Goal: Task Accomplishment & Management: Use online tool/utility

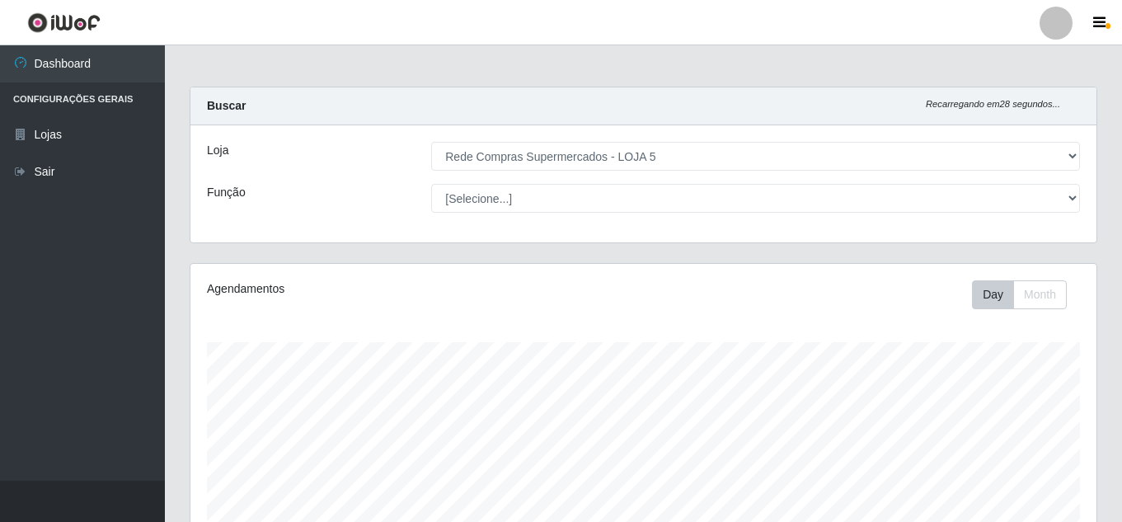
select select "397"
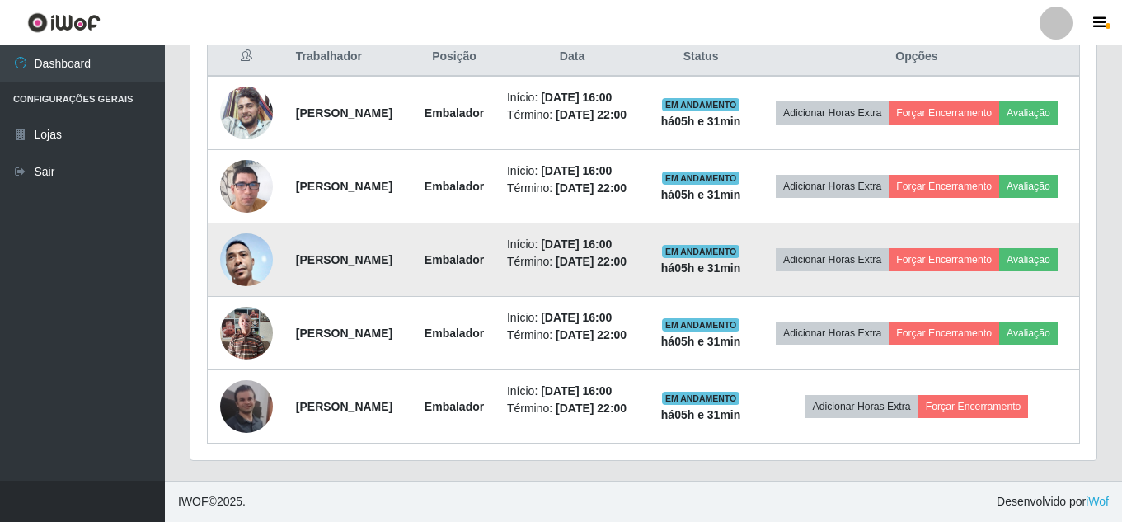
scroll to position [342, 906]
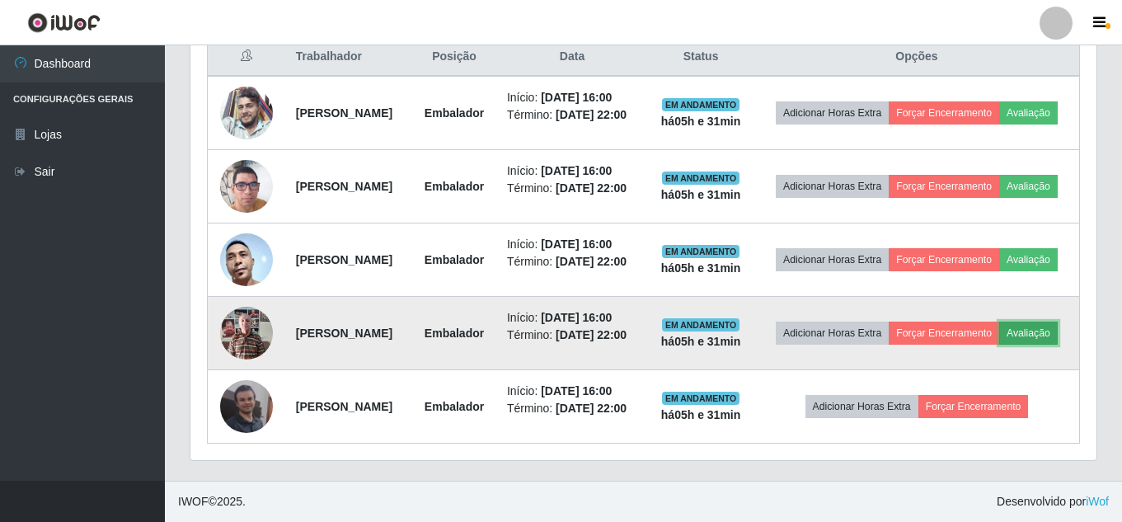
click at [999, 321] on button "Avaliação" at bounding box center [1028, 332] width 59 height 23
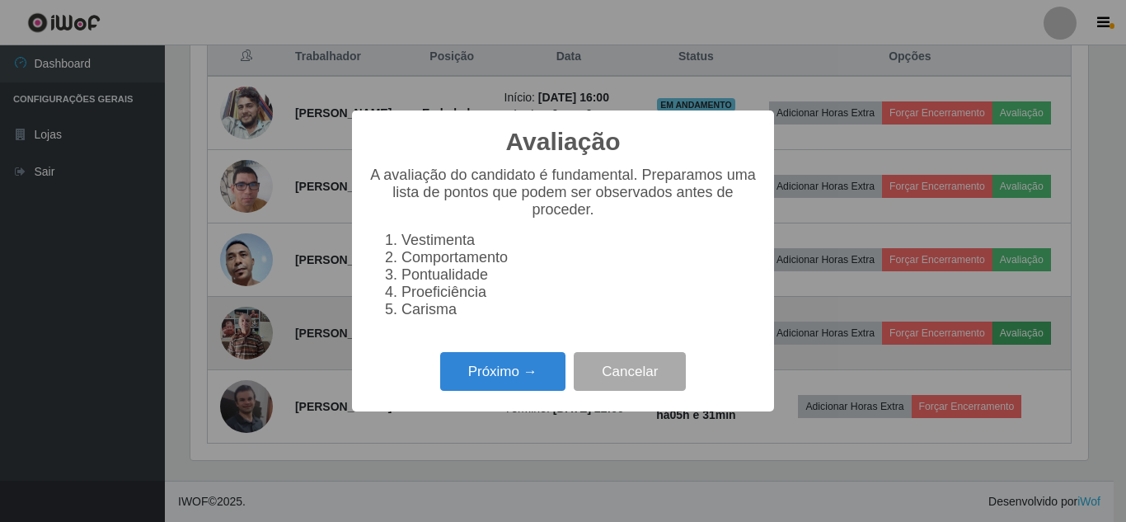
scroll to position [342, 897]
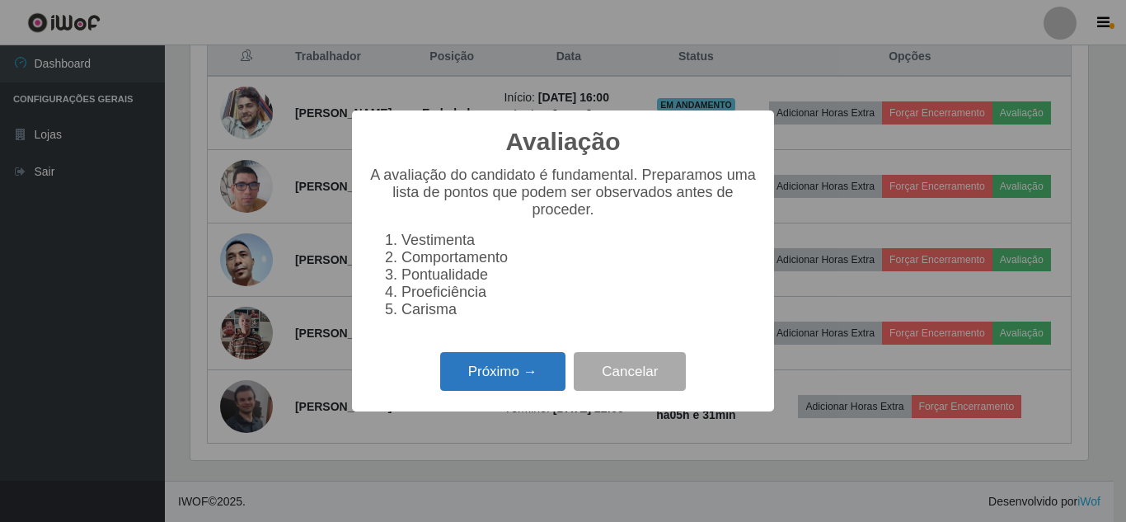
click at [519, 380] on button "Próximo →" at bounding box center [502, 371] width 125 height 39
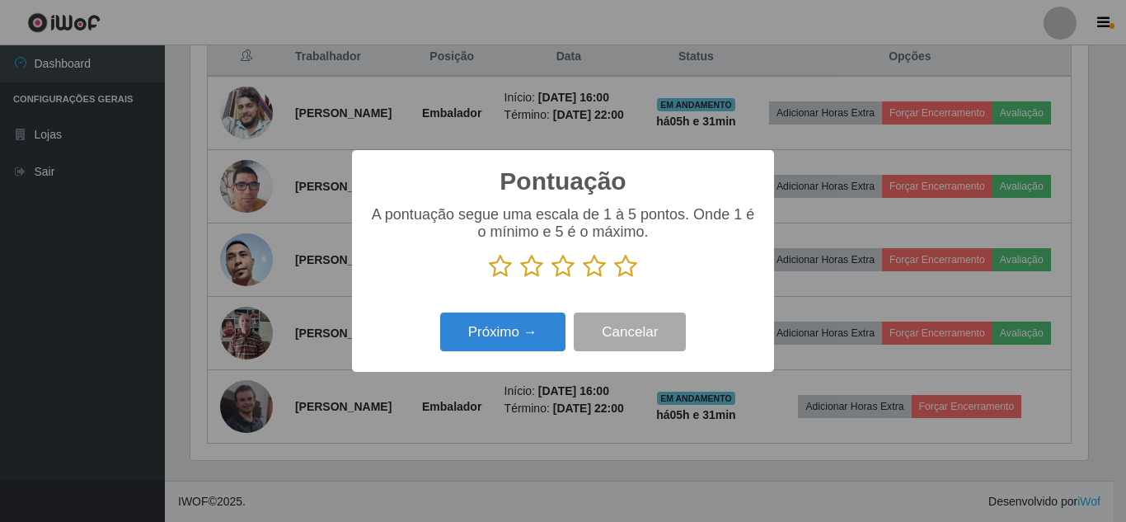
click at [626, 272] on icon at bounding box center [625, 266] width 23 height 25
click at [614, 279] on input "radio" at bounding box center [614, 279] width 0 height 0
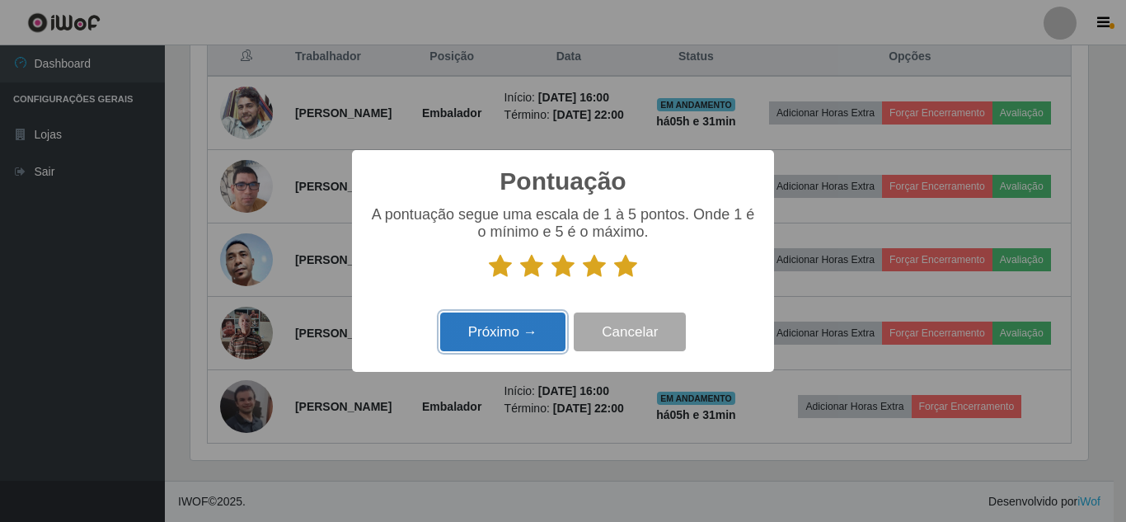
click at [539, 335] on button "Próximo →" at bounding box center [502, 331] width 125 height 39
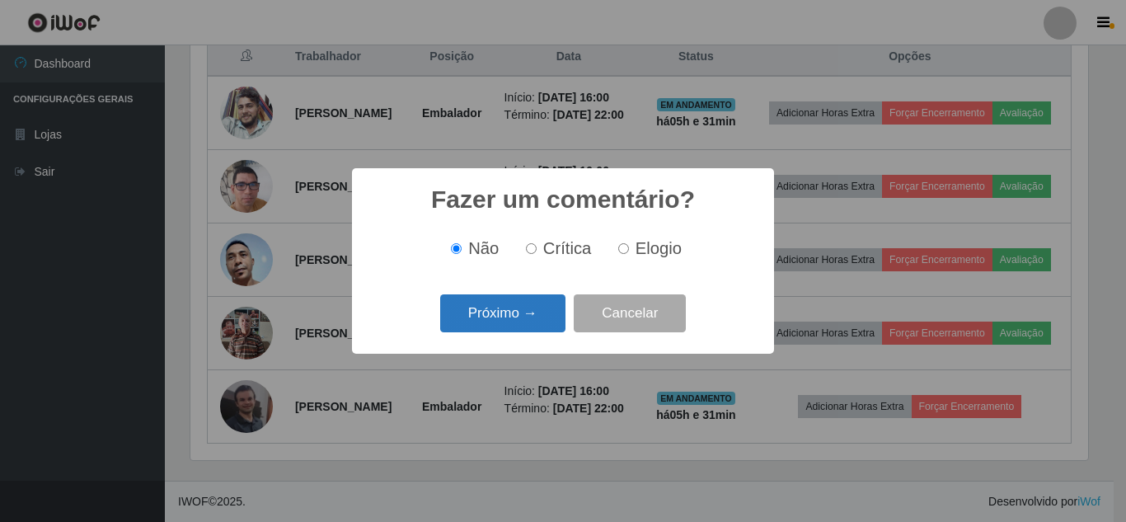
click at [546, 323] on button "Próximo →" at bounding box center [502, 313] width 125 height 39
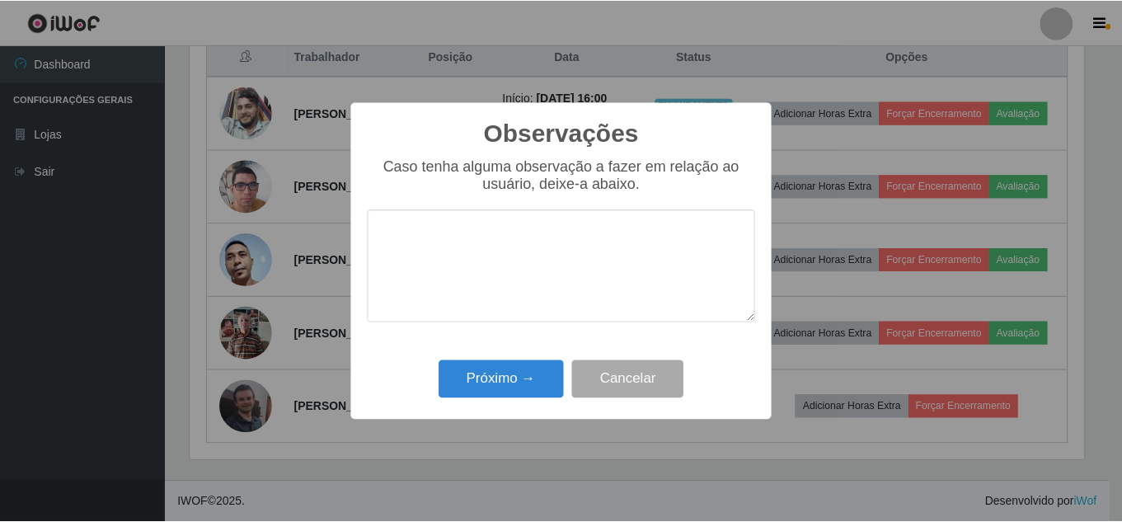
scroll to position [823751, 823196]
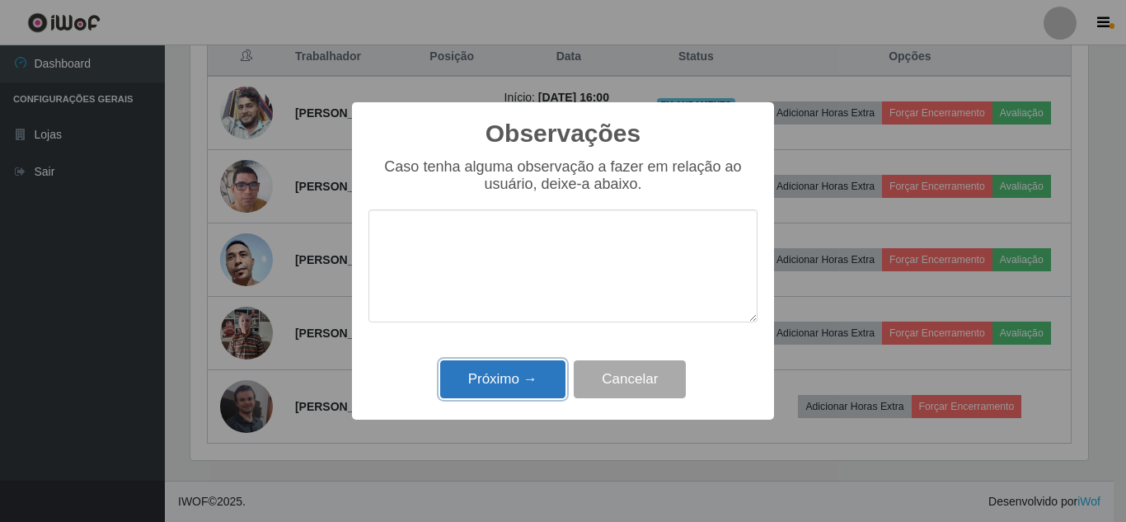
click at [542, 392] on button "Próximo →" at bounding box center [502, 379] width 125 height 39
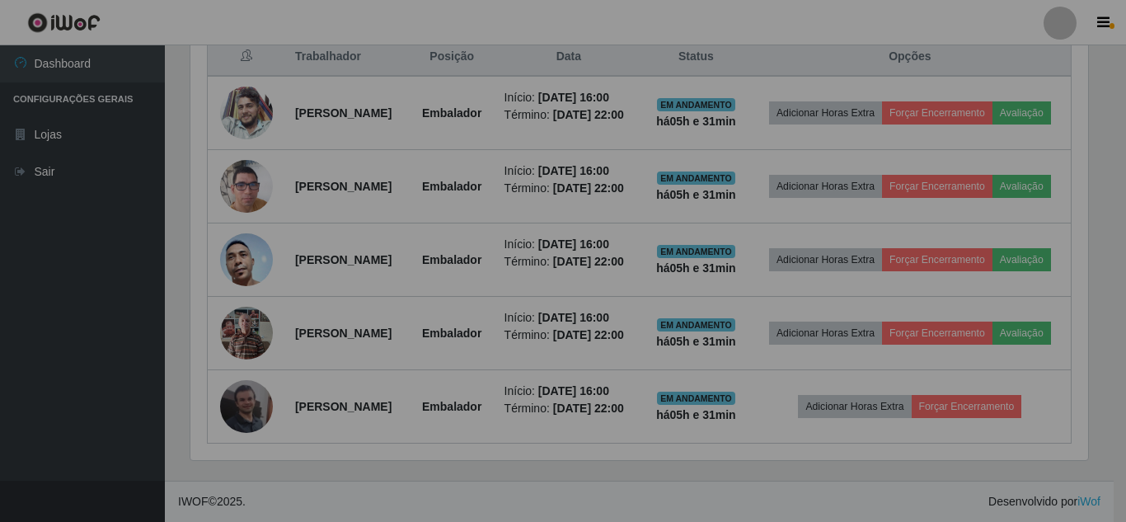
scroll to position [342, 906]
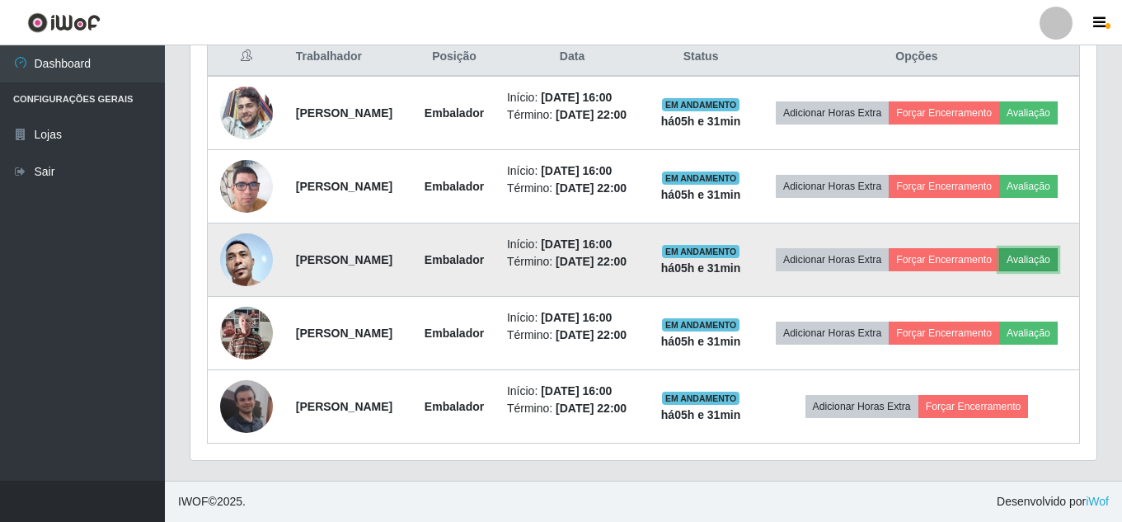
click at [999, 271] on button "Avaliação" at bounding box center [1028, 259] width 59 height 23
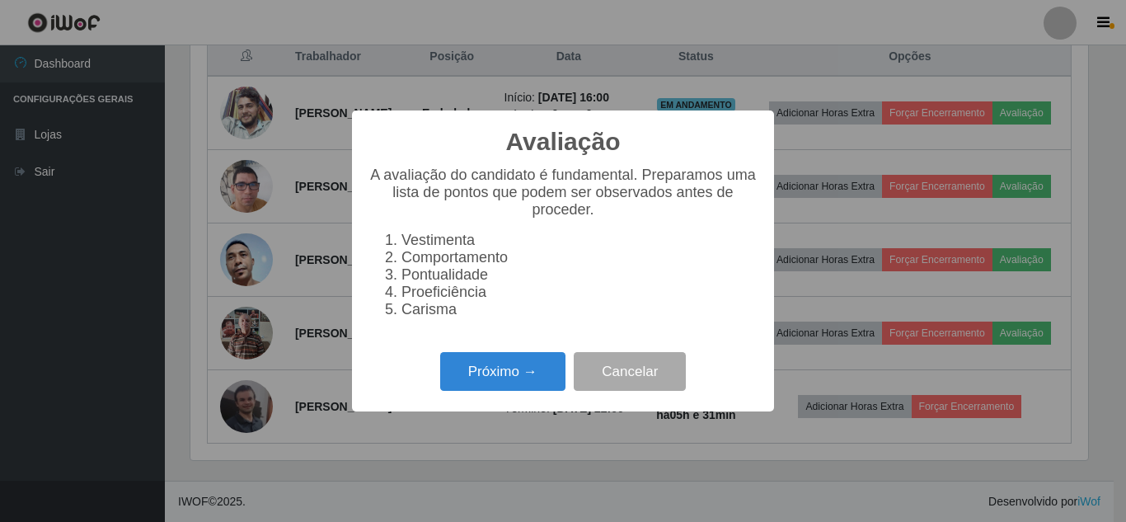
scroll to position [342, 897]
click at [506, 384] on button "Próximo →" at bounding box center [502, 371] width 125 height 39
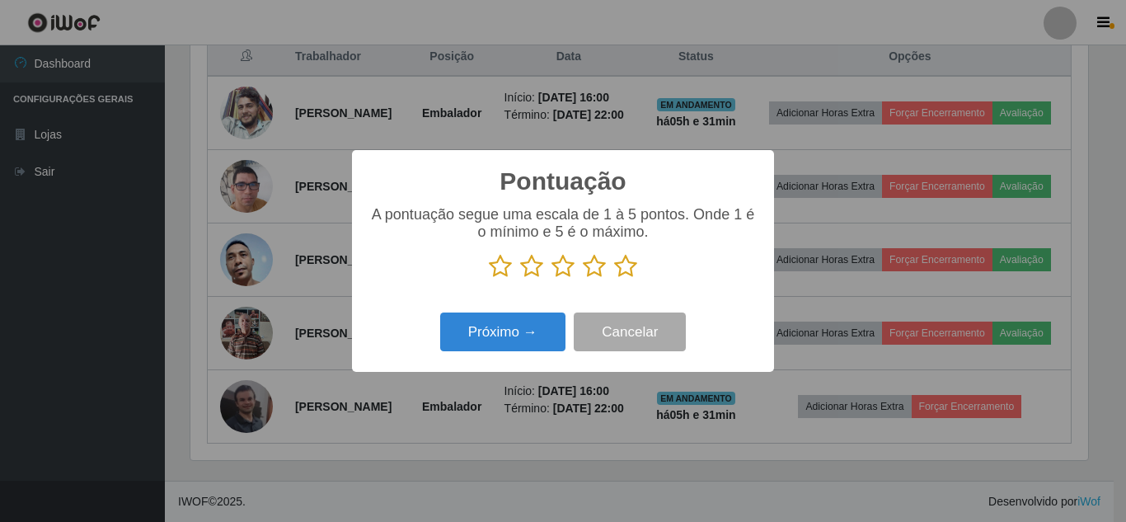
click at [624, 272] on icon at bounding box center [625, 266] width 23 height 25
click at [614, 279] on input "radio" at bounding box center [614, 279] width 0 height 0
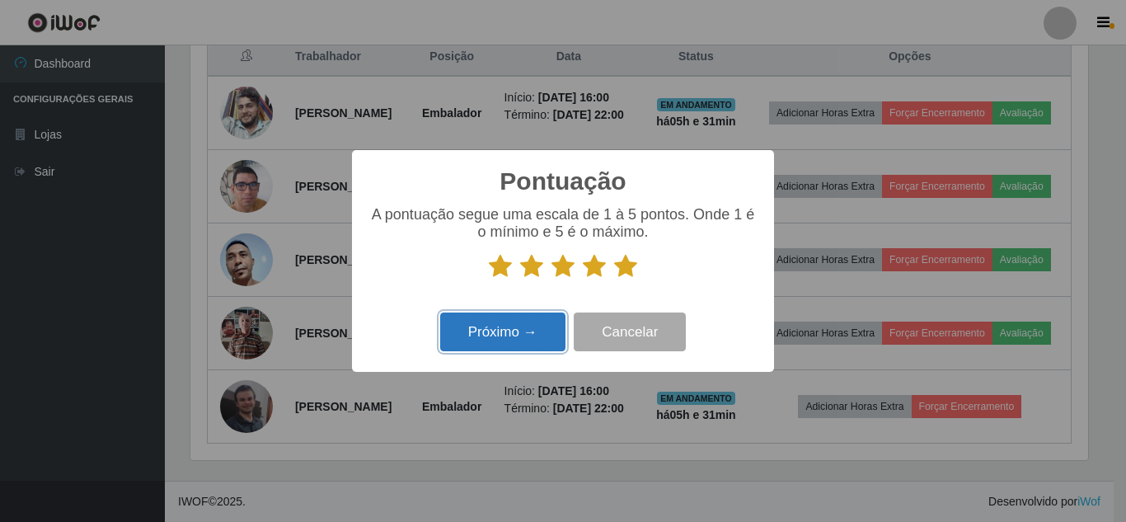
click at [535, 319] on button "Próximo →" at bounding box center [502, 331] width 125 height 39
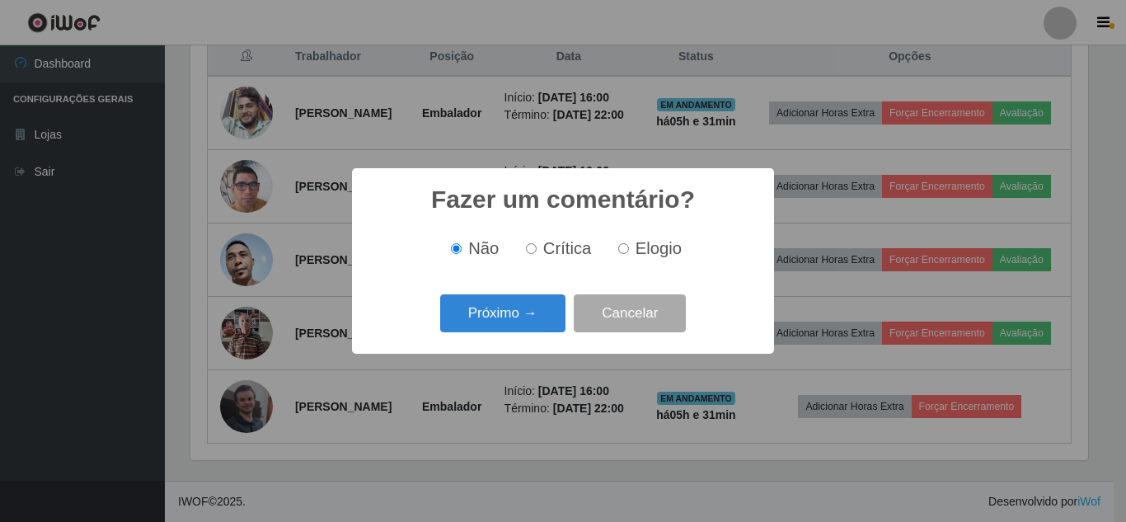
click at [535, 319] on button "Próximo →" at bounding box center [502, 313] width 125 height 39
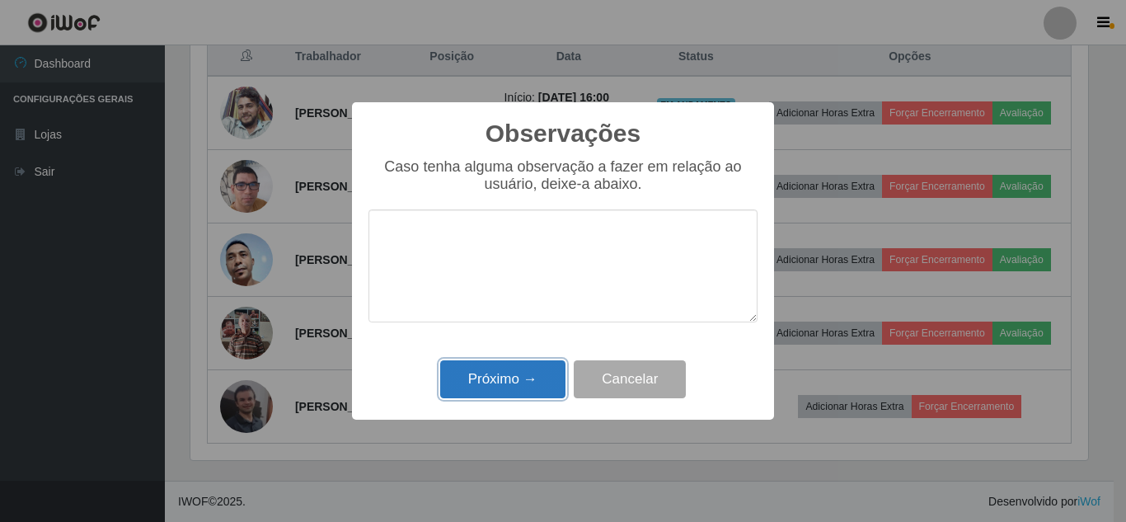
click at [524, 390] on button "Próximo →" at bounding box center [502, 379] width 125 height 39
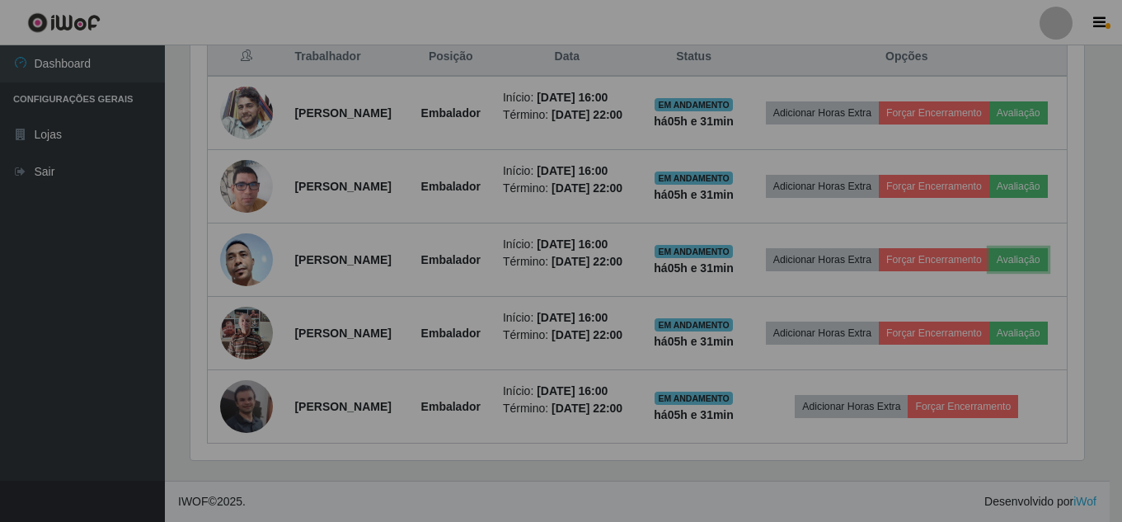
scroll to position [342, 906]
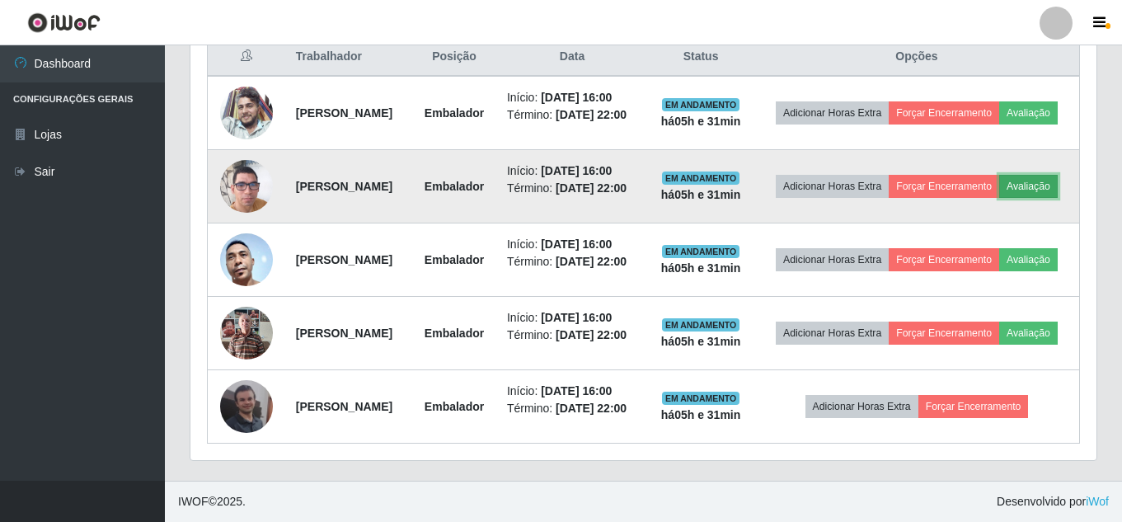
click at [999, 180] on button "Avaliação" at bounding box center [1028, 186] width 59 height 23
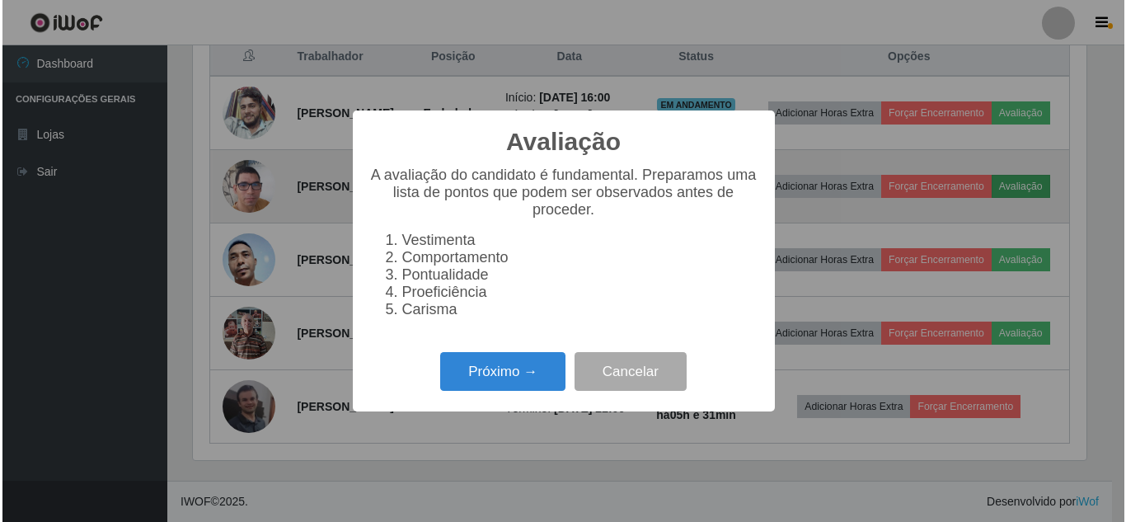
scroll to position [342, 897]
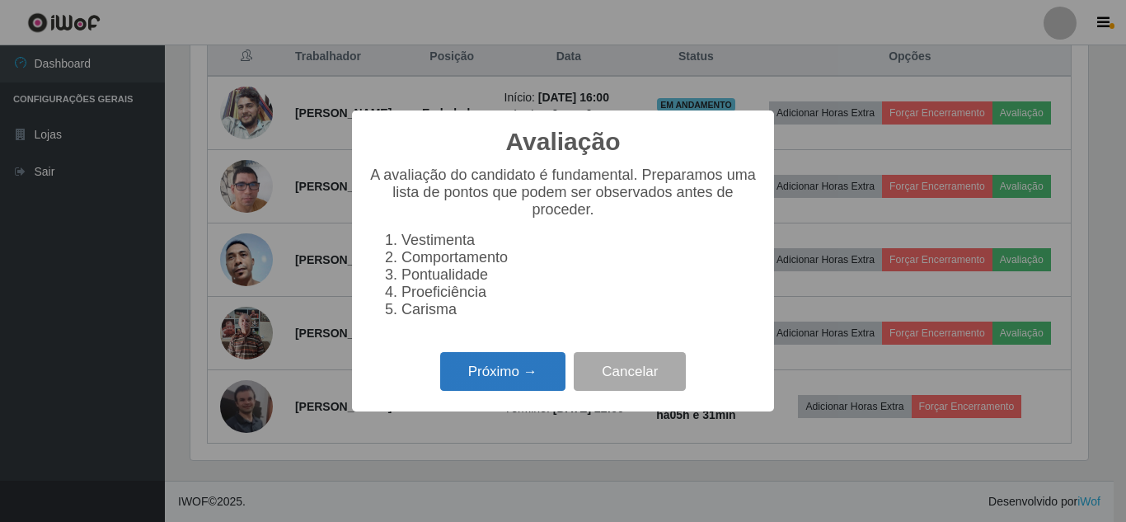
click at [533, 378] on button "Próximo →" at bounding box center [502, 371] width 125 height 39
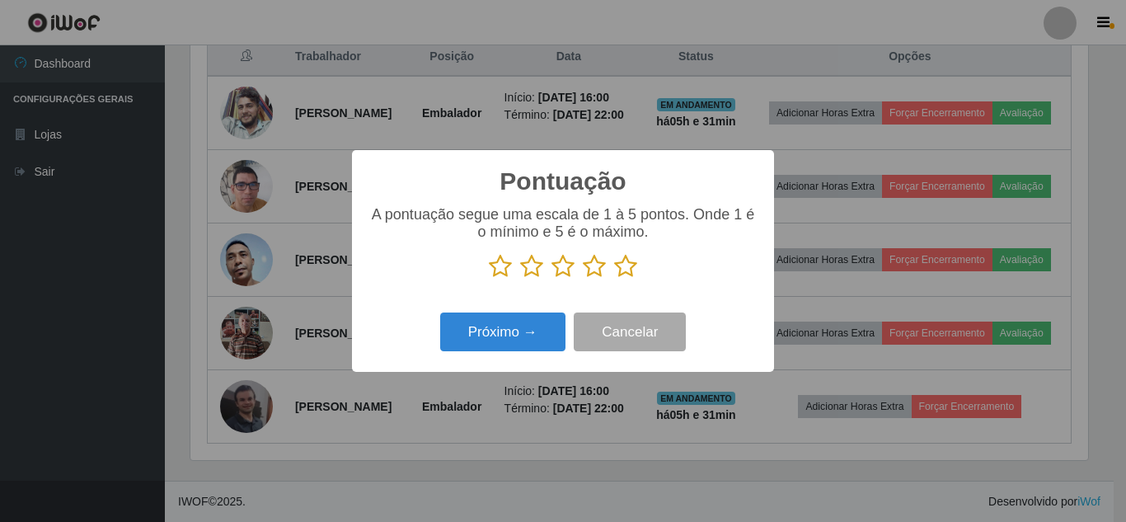
click at [630, 270] on icon at bounding box center [625, 266] width 23 height 25
click at [614, 279] on input "radio" at bounding box center [614, 279] width 0 height 0
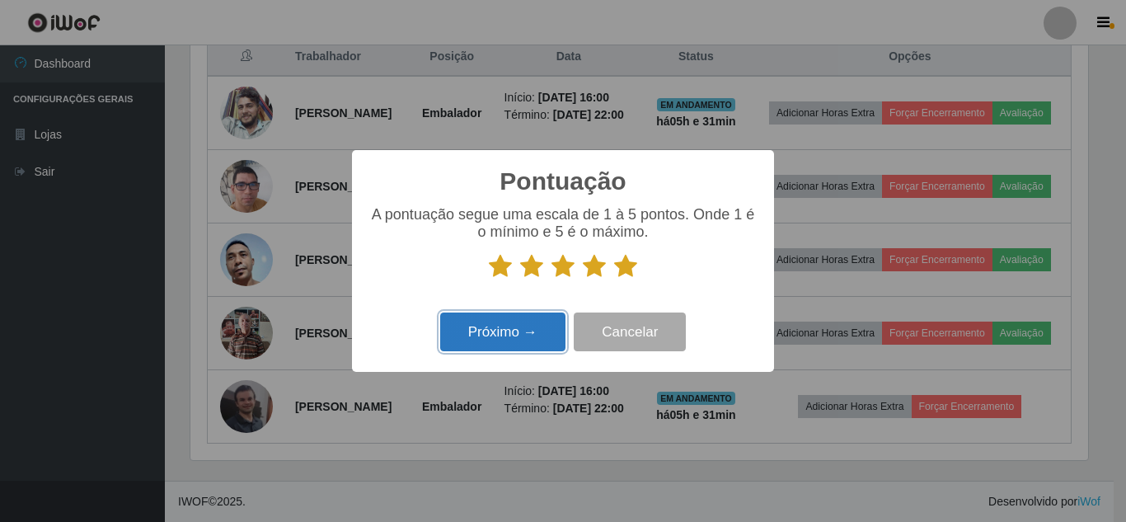
click at [545, 326] on button "Próximo →" at bounding box center [502, 331] width 125 height 39
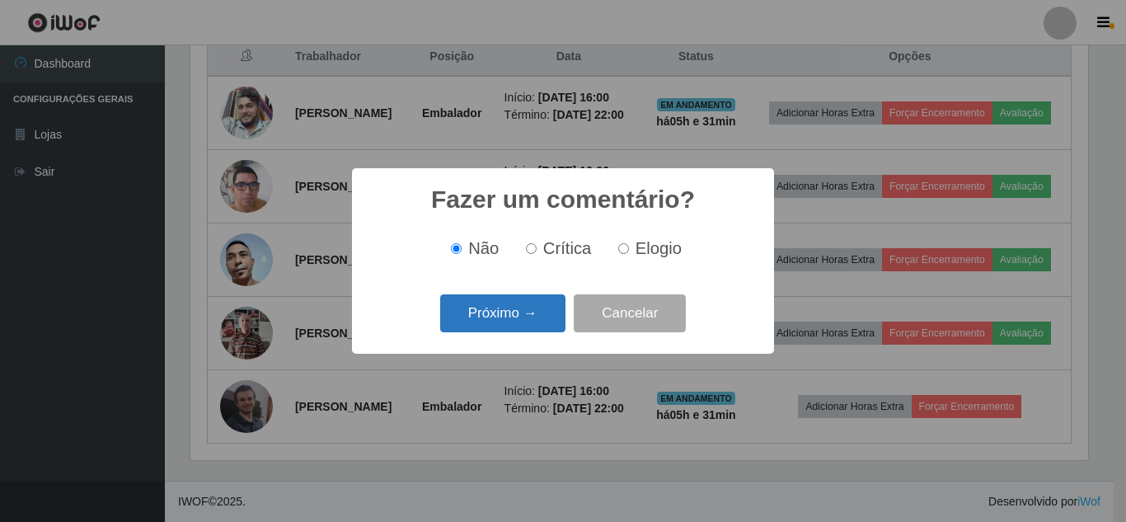
click at [543, 325] on button "Próximo →" at bounding box center [502, 313] width 125 height 39
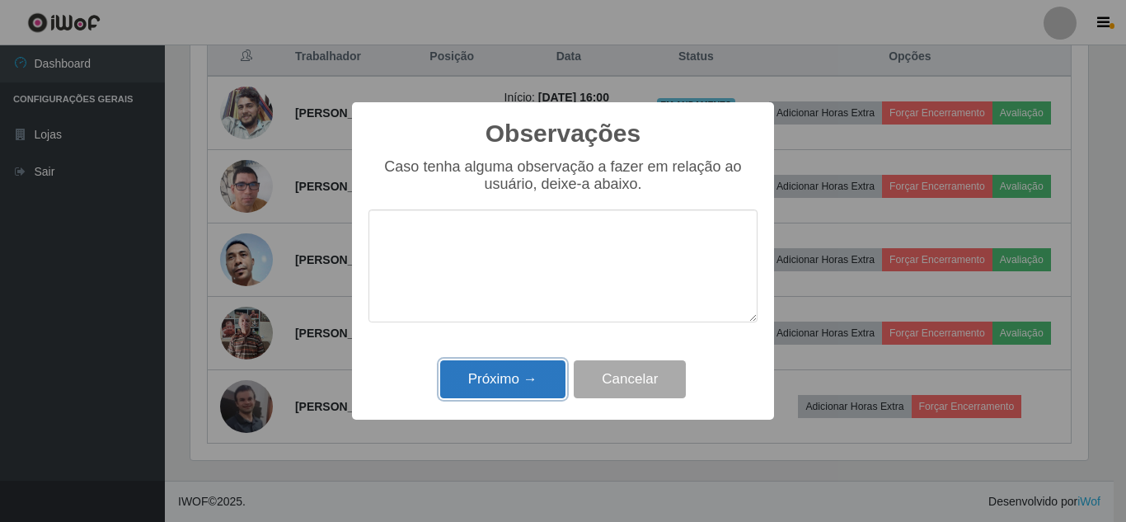
click at [532, 368] on button "Próximo →" at bounding box center [502, 379] width 125 height 39
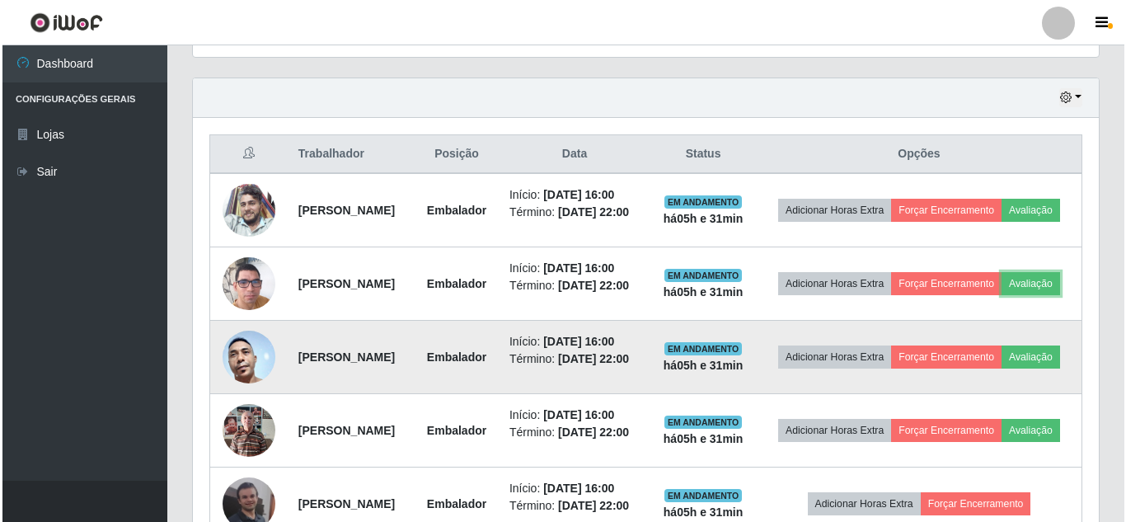
scroll to position [543, 0]
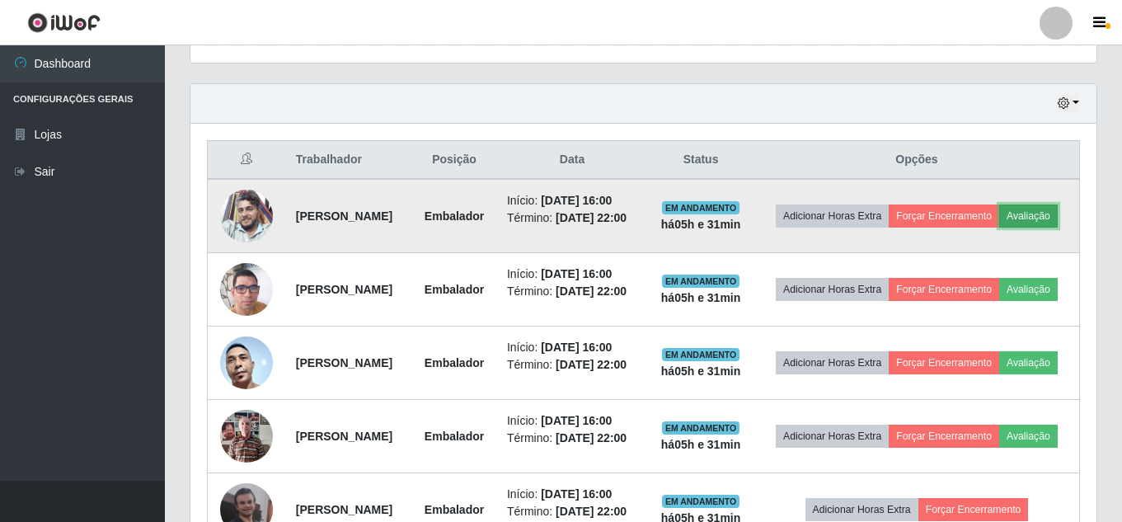
click at [999, 227] on button "Avaliação" at bounding box center [1028, 215] width 59 height 23
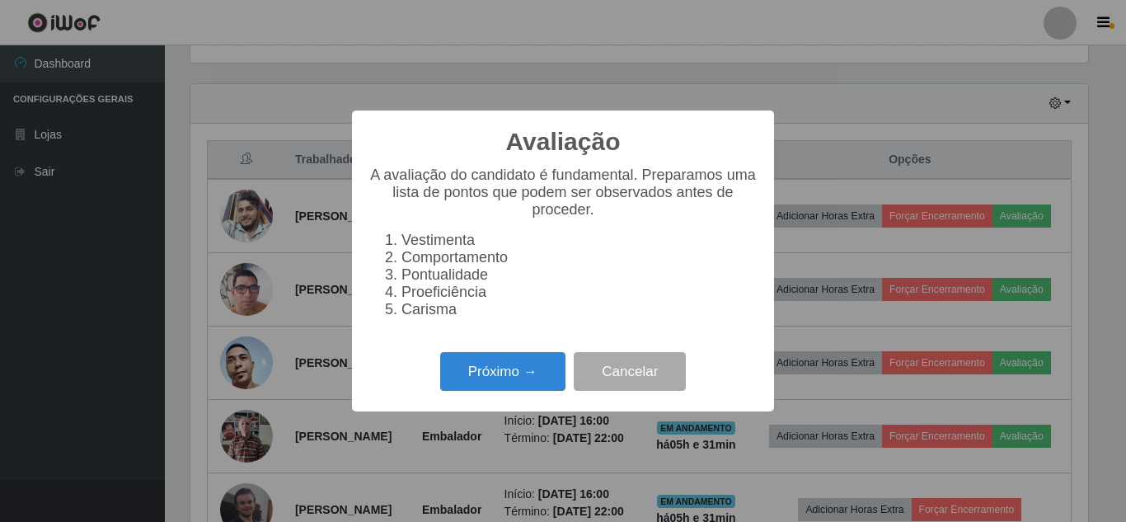
scroll to position [342, 897]
click at [538, 372] on button "Próximo →" at bounding box center [502, 371] width 125 height 39
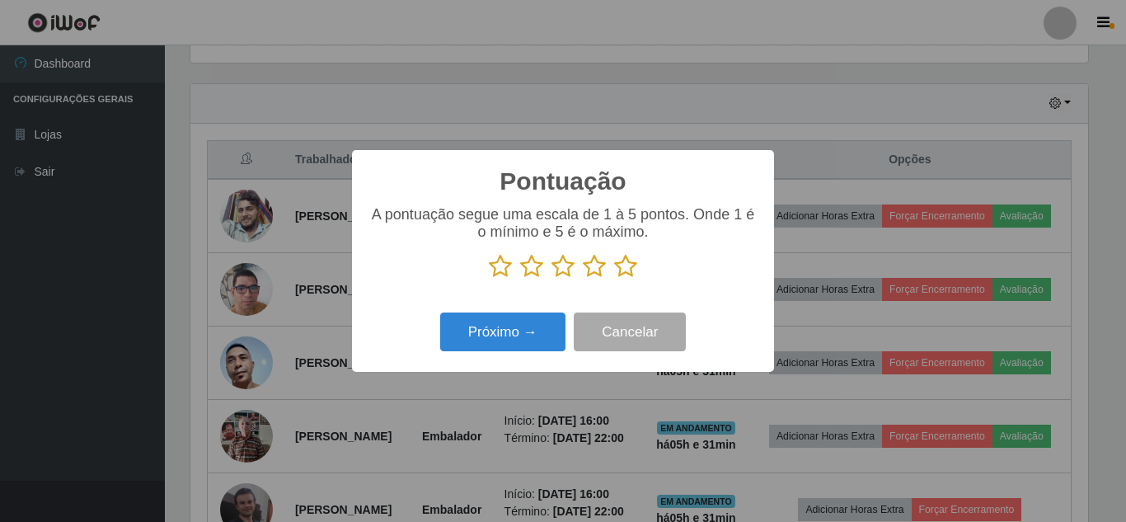
scroll to position [823751, 823196]
click at [630, 275] on icon at bounding box center [625, 266] width 23 height 25
click at [614, 279] on input "radio" at bounding box center [614, 279] width 0 height 0
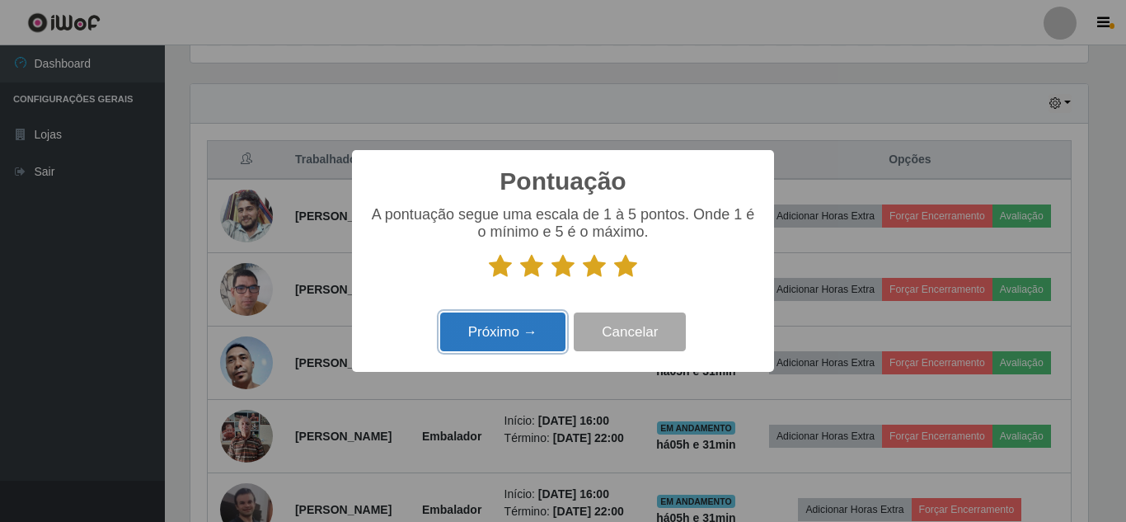
click at [519, 334] on button "Próximo →" at bounding box center [502, 331] width 125 height 39
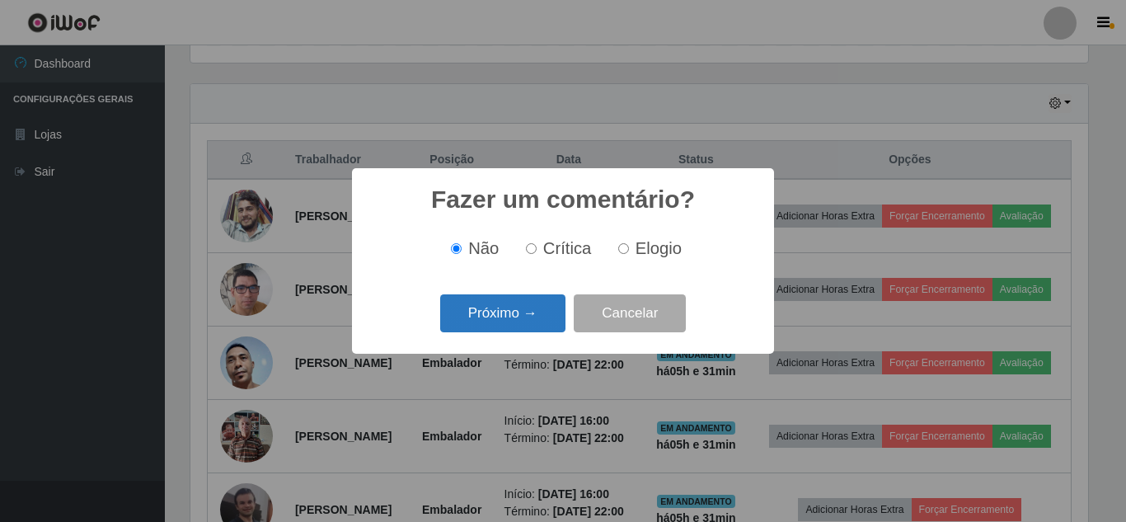
click at [535, 319] on button "Próximo →" at bounding box center [502, 313] width 125 height 39
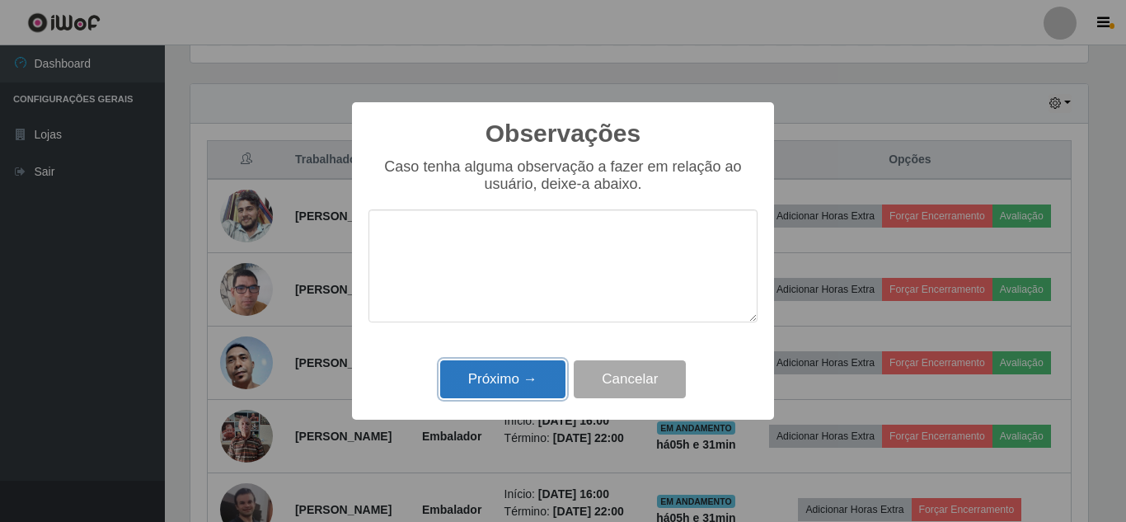
click at [526, 369] on button "Próximo →" at bounding box center [502, 379] width 125 height 39
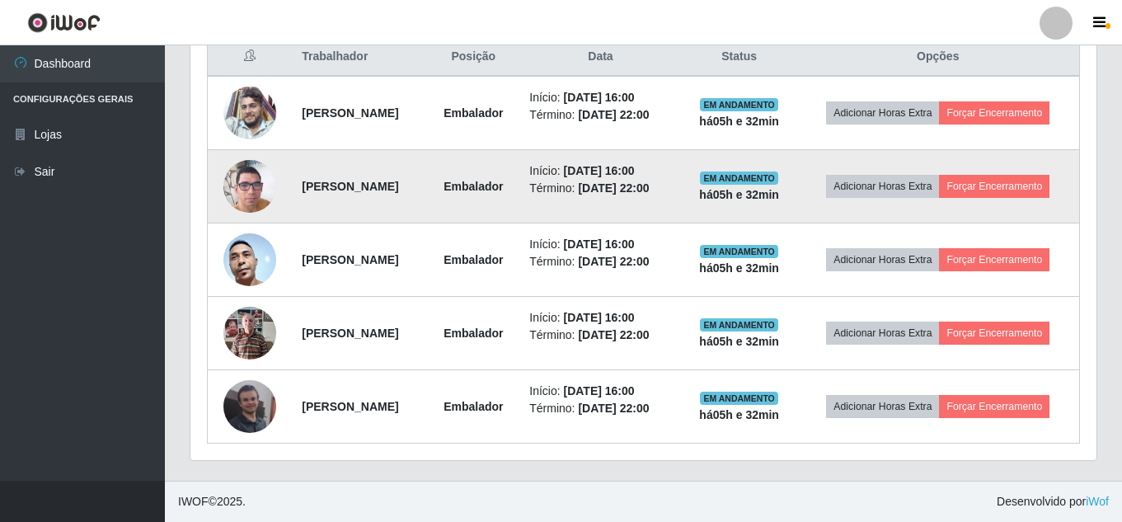
scroll to position [0, 0]
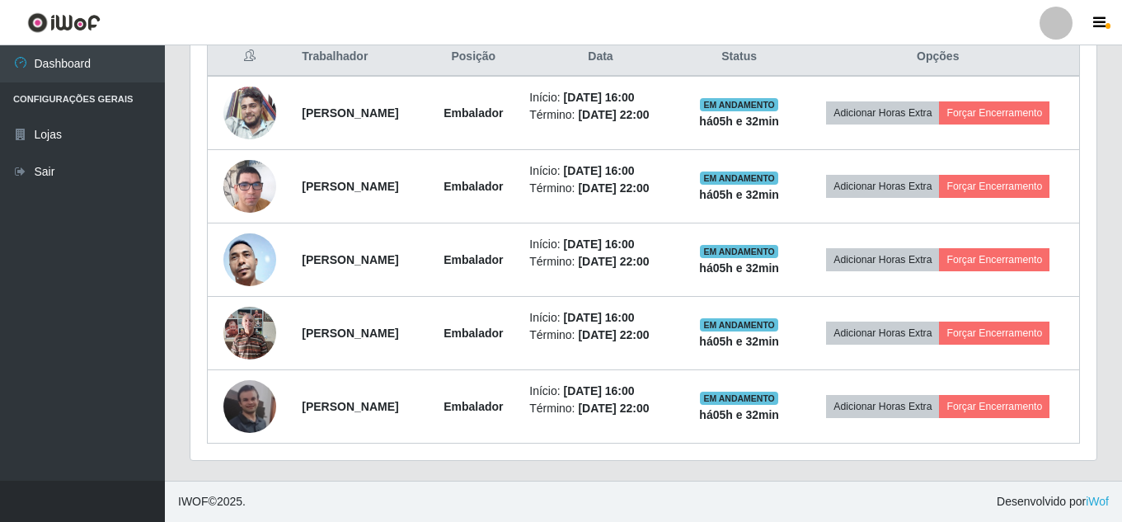
click at [67, 297] on ul "Dashboard Configurações Gerais Lojas Sair" at bounding box center [82, 262] width 165 height 435
click at [1106, 19] on button "button" at bounding box center [1100, 23] width 41 height 23
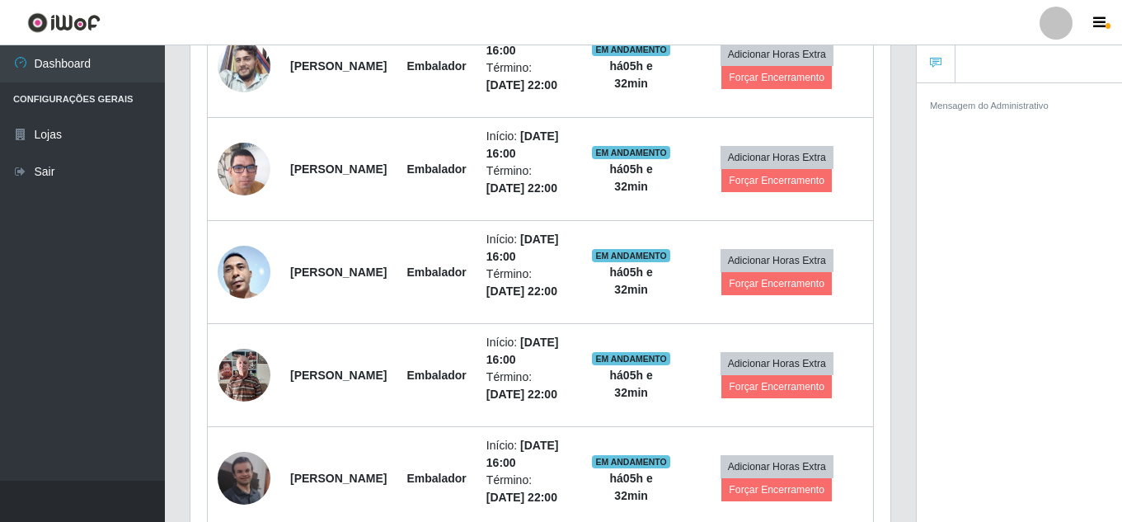
click at [1010, 62] on ul at bounding box center [1018, 64] width 205 height 38
click at [981, 122] on div "Mensagem do Administrativo" at bounding box center [1018, 105] width 205 height 44
click at [977, 113] on div "Mensagem do Administrativo" at bounding box center [1019, 104] width 179 height 17
click at [977, 103] on small "Mensagem do Administrativo" at bounding box center [989, 106] width 119 height 10
click at [1095, 17] on icon "button" at bounding box center [1099, 23] width 12 height 15
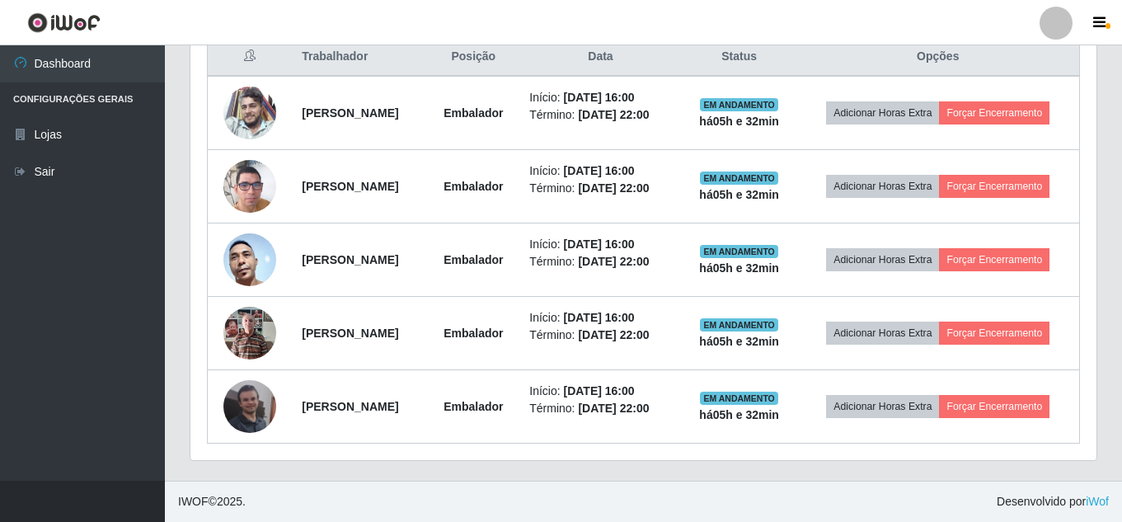
click at [1047, 16] on div at bounding box center [1055, 23] width 33 height 33
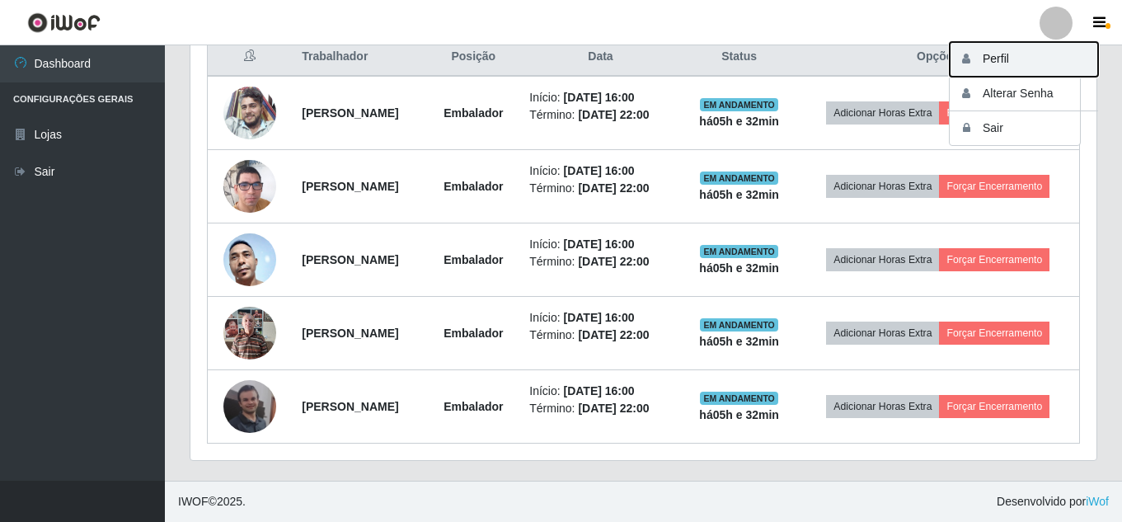
click at [1010, 54] on button "Perfil" at bounding box center [1023, 59] width 148 height 35
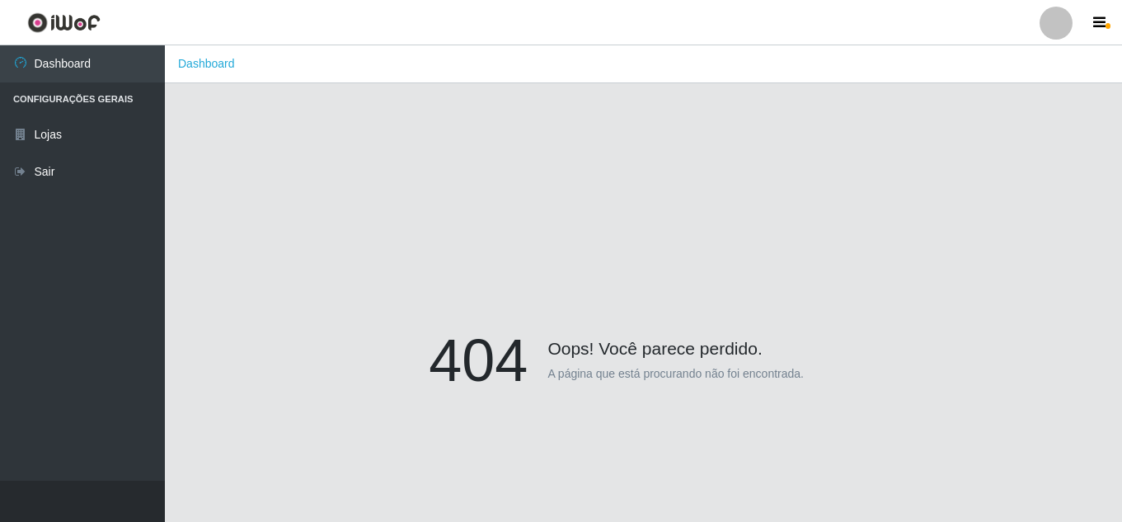
click at [1055, 18] on div at bounding box center [1055, 23] width 33 height 33
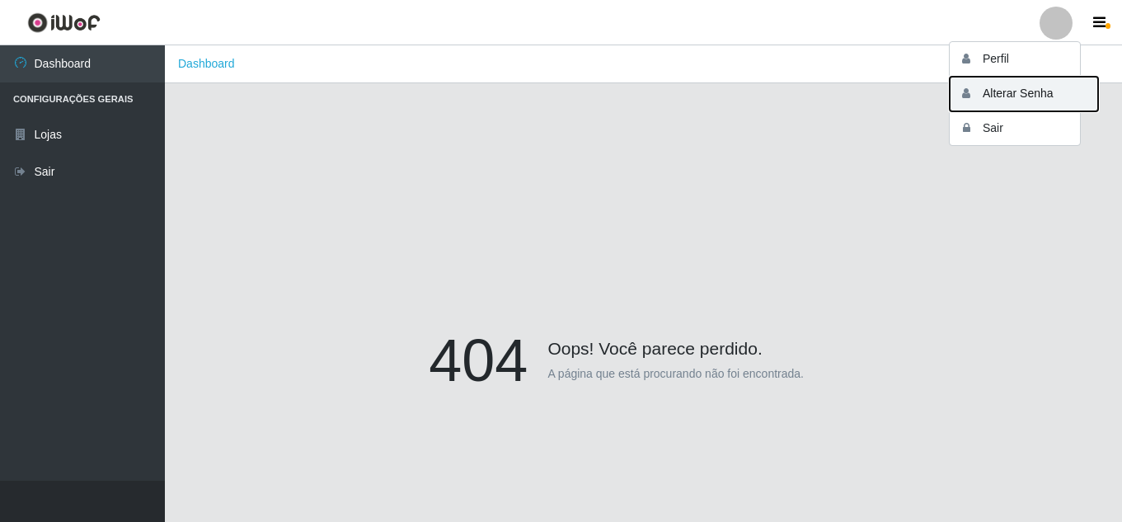
click at [1029, 96] on button "Alterar Senha" at bounding box center [1023, 94] width 148 height 35
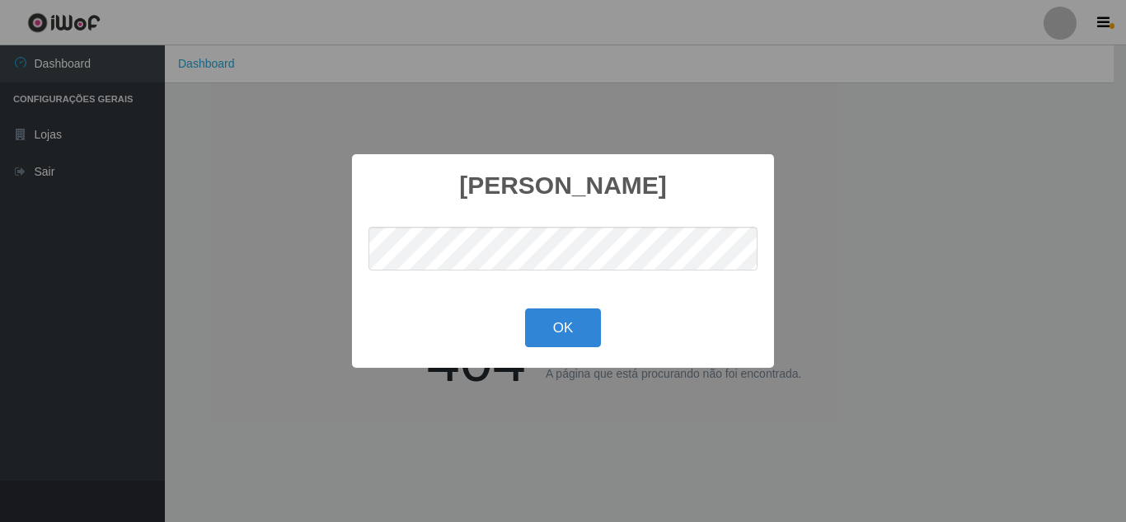
click at [634, 107] on div "Alterar senha × OK Cancel" at bounding box center [563, 261] width 1126 height 522
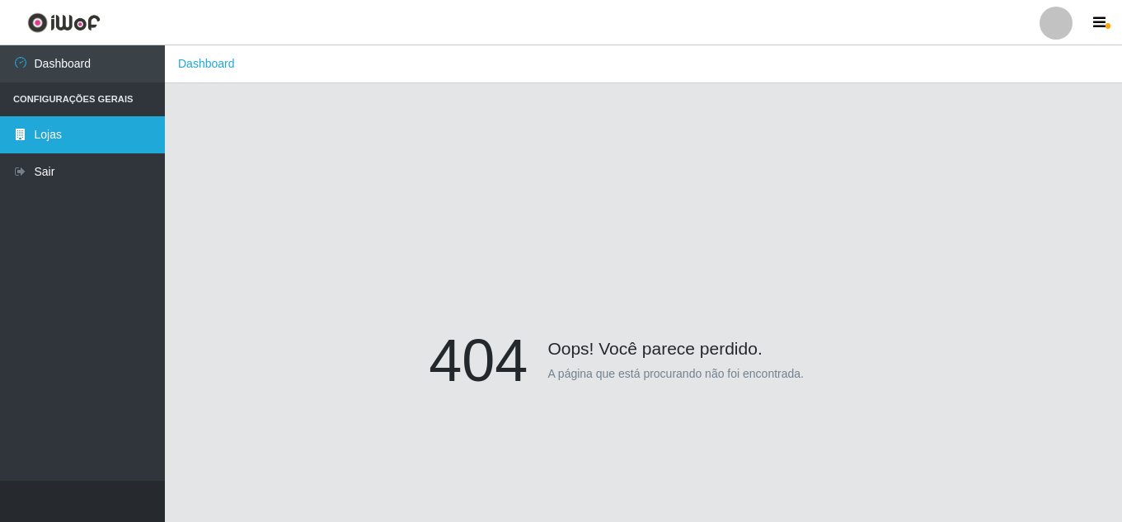
click at [78, 140] on link "Lojas" at bounding box center [82, 134] width 165 height 37
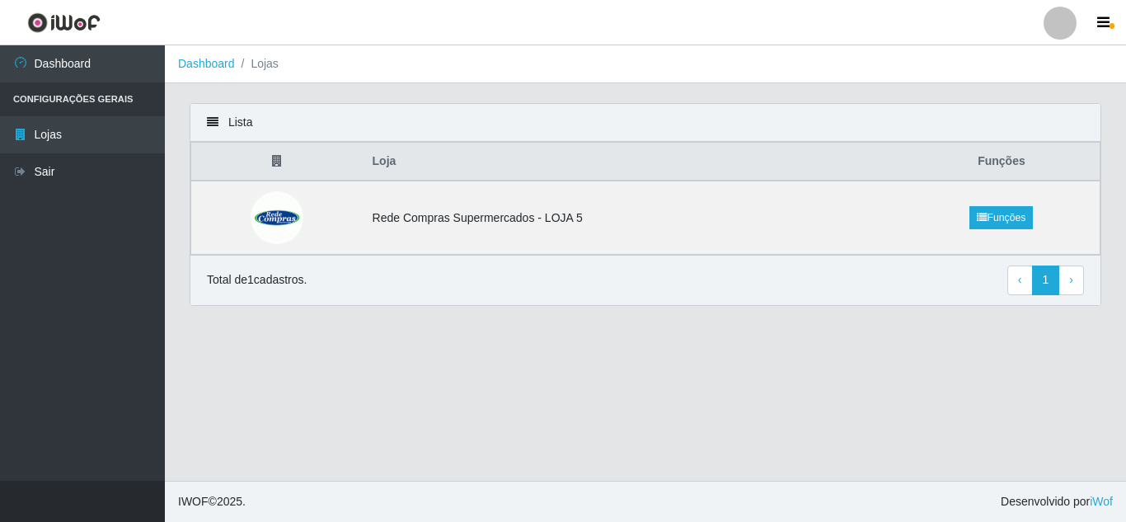
click at [268, 63] on li "Lojas" at bounding box center [257, 63] width 44 height 17
click at [78, 96] on li "Configurações Gerais" at bounding box center [82, 99] width 165 height 34
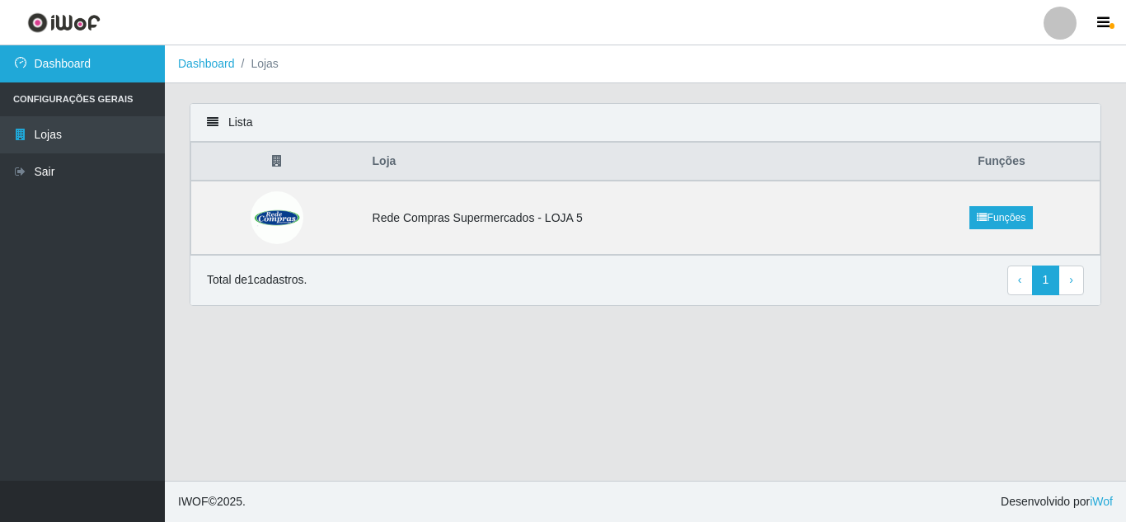
click at [65, 63] on link "Dashboard" at bounding box center [82, 63] width 165 height 37
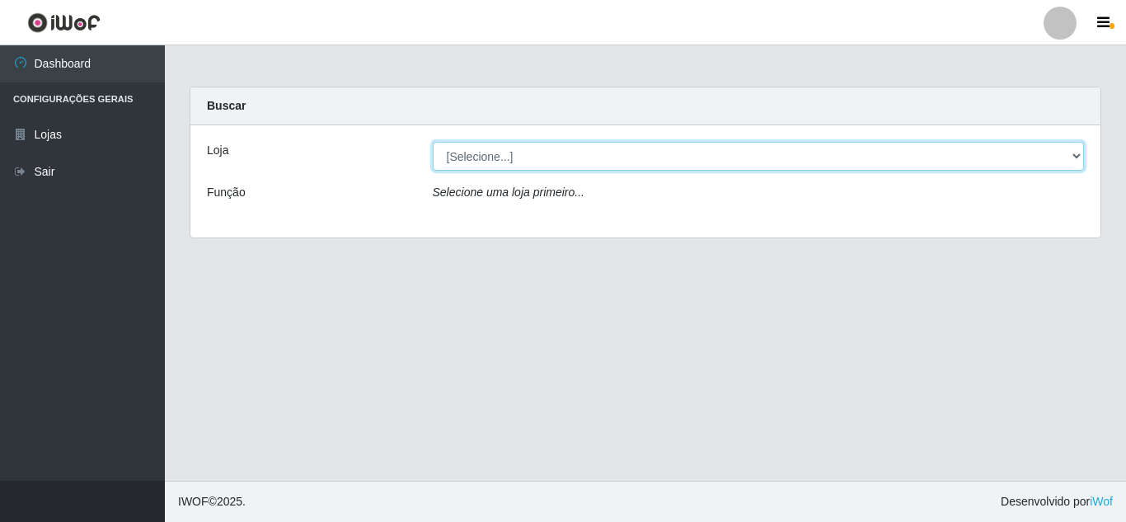
click at [546, 166] on select "[Selecione...] Rede Compras Supermercados - LOJA 5" at bounding box center [759, 156] width 652 height 29
select select "397"
click at [433, 142] on select "[Selecione...] Rede Compras Supermercados - LOJA 5" at bounding box center [759, 156] width 652 height 29
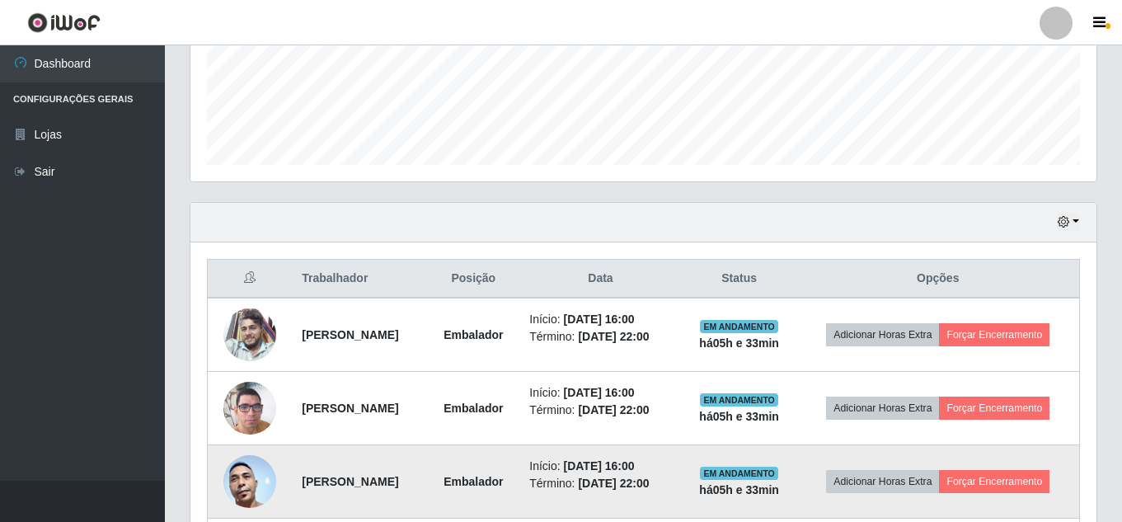
scroll to position [378, 0]
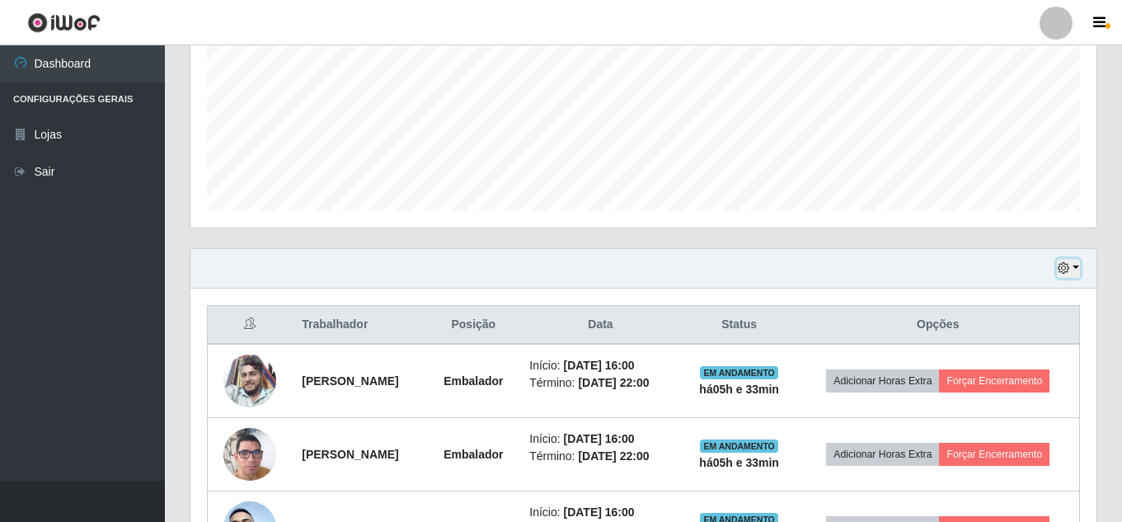
click at [1061, 266] on icon "button" at bounding box center [1063, 268] width 12 height 12
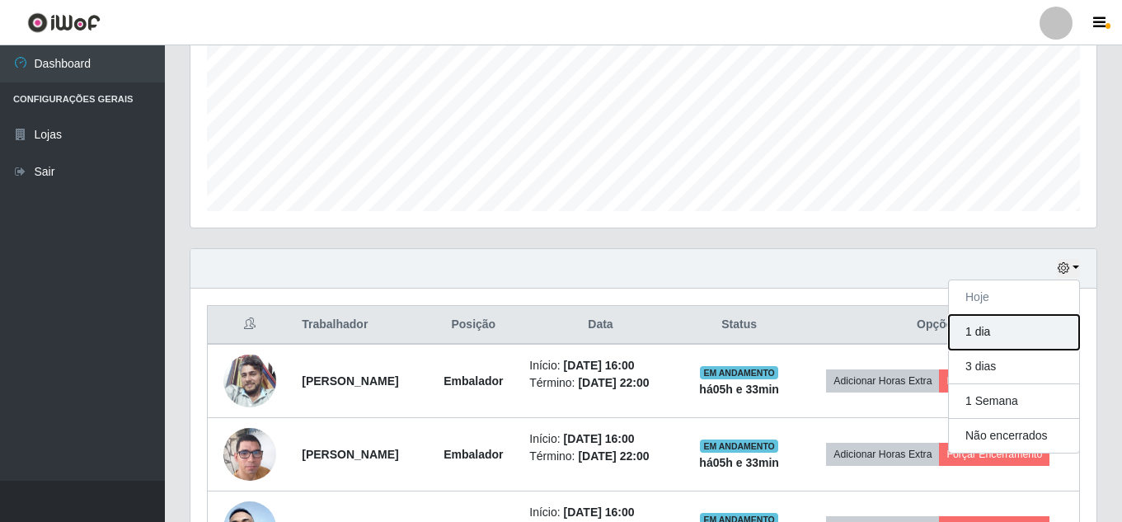
click at [1003, 337] on button "1 dia" at bounding box center [1014, 332] width 130 height 35
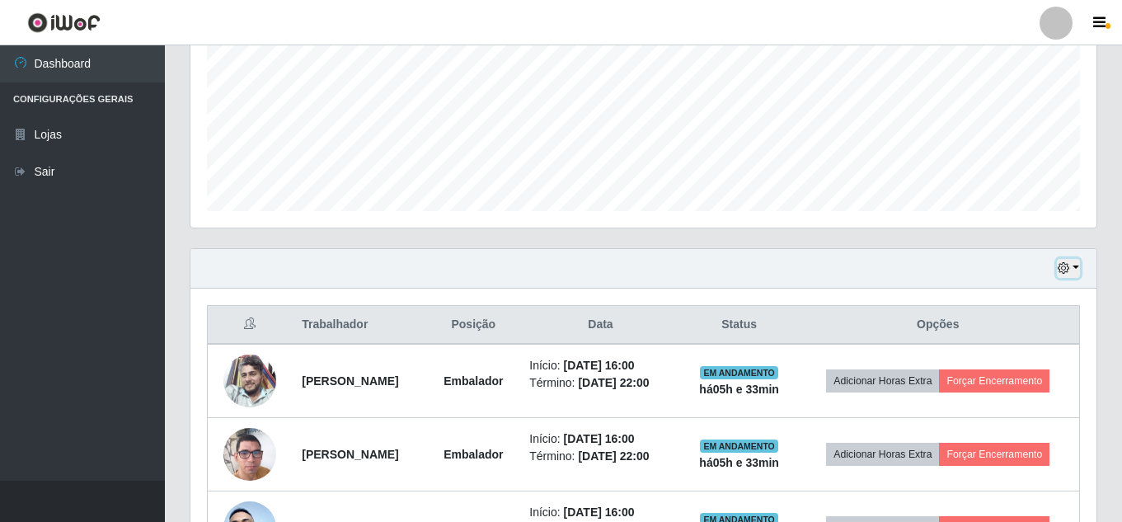
click at [1066, 269] on icon "button" at bounding box center [1063, 268] width 12 height 12
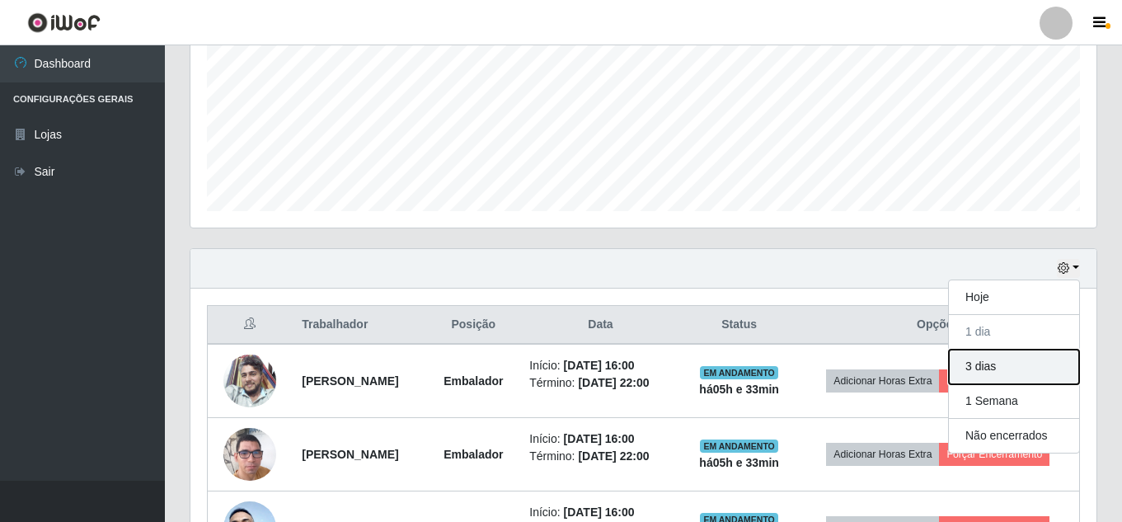
click at [1033, 370] on button "3 dias" at bounding box center [1014, 366] width 130 height 35
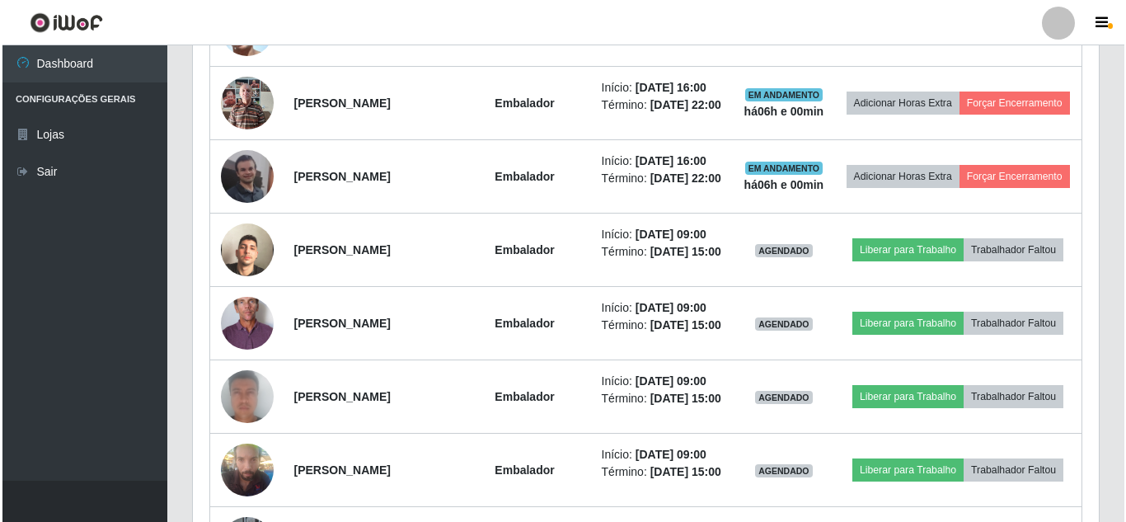
scroll to position [625, 0]
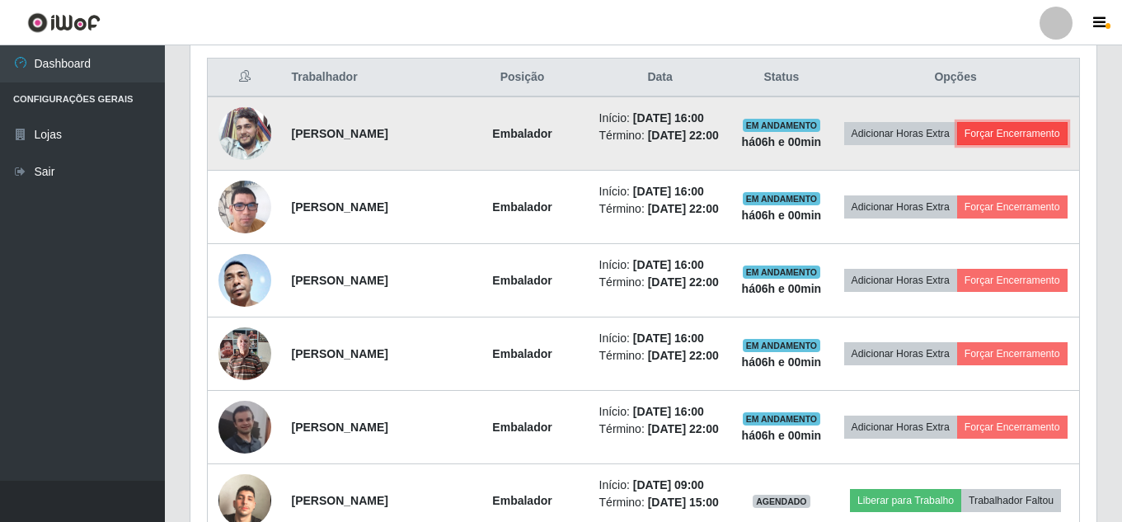
click at [957, 145] on button "Forçar Encerramento" at bounding box center [1012, 133] width 110 height 23
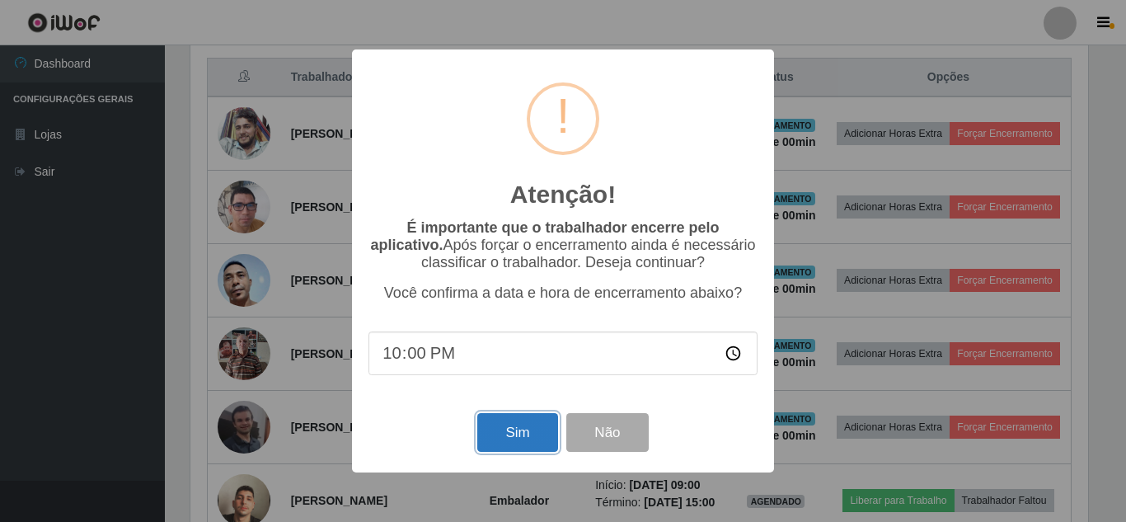
click at [522, 436] on button "Sim" at bounding box center [517, 432] width 80 height 39
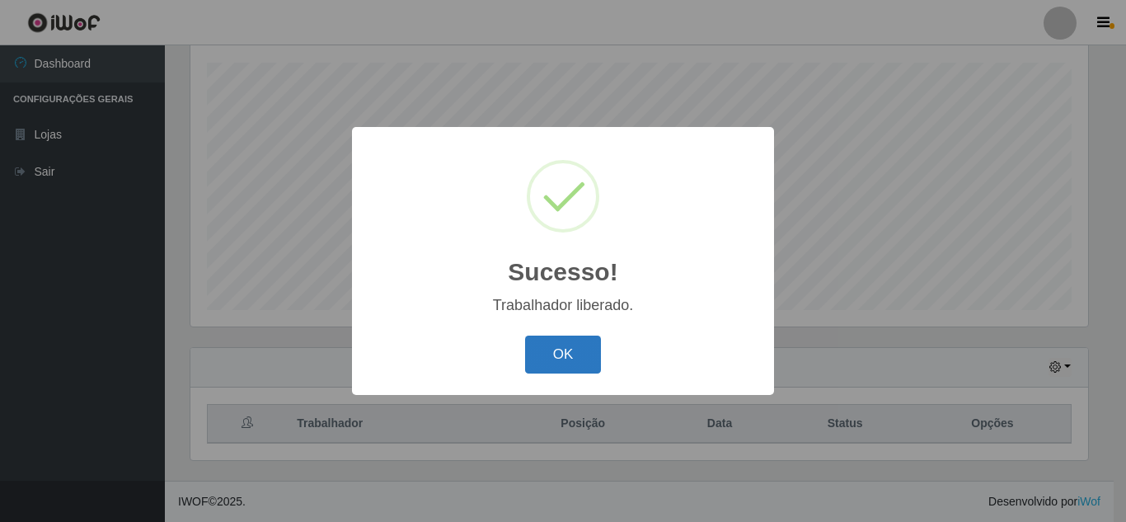
click at [587, 356] on button "OK" at bounding box center [563, 354] width 77 height 39
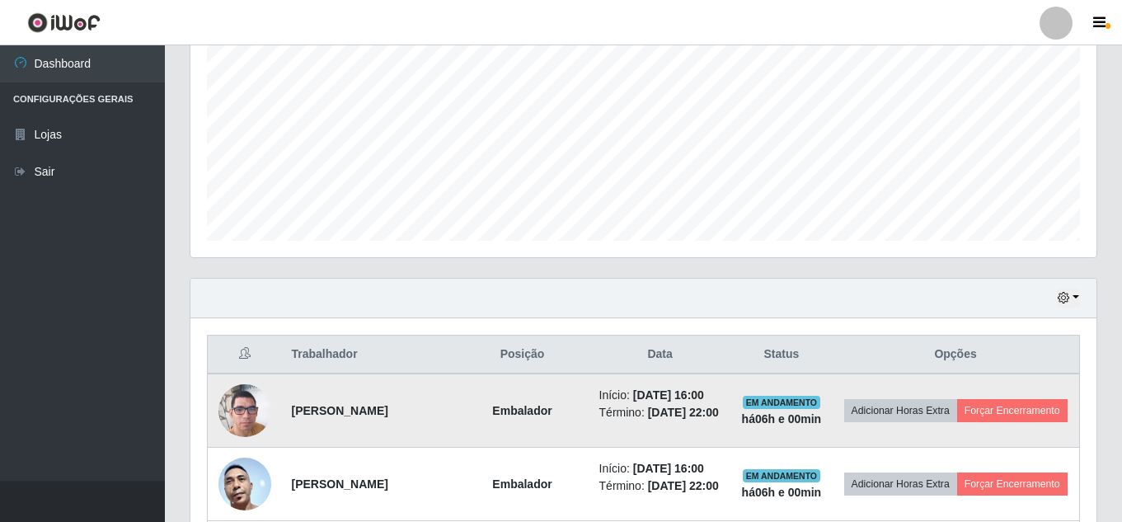
scroll to position [444, 0]
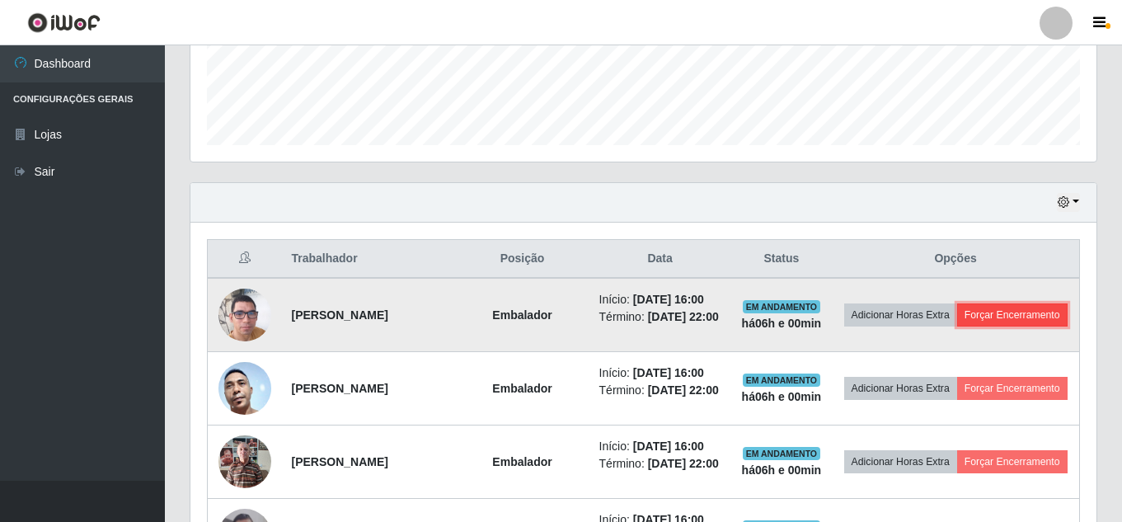
click at [972, 326] on button "Forçar Encerramento" at bounding box center [1012, 314] width 110 height 23
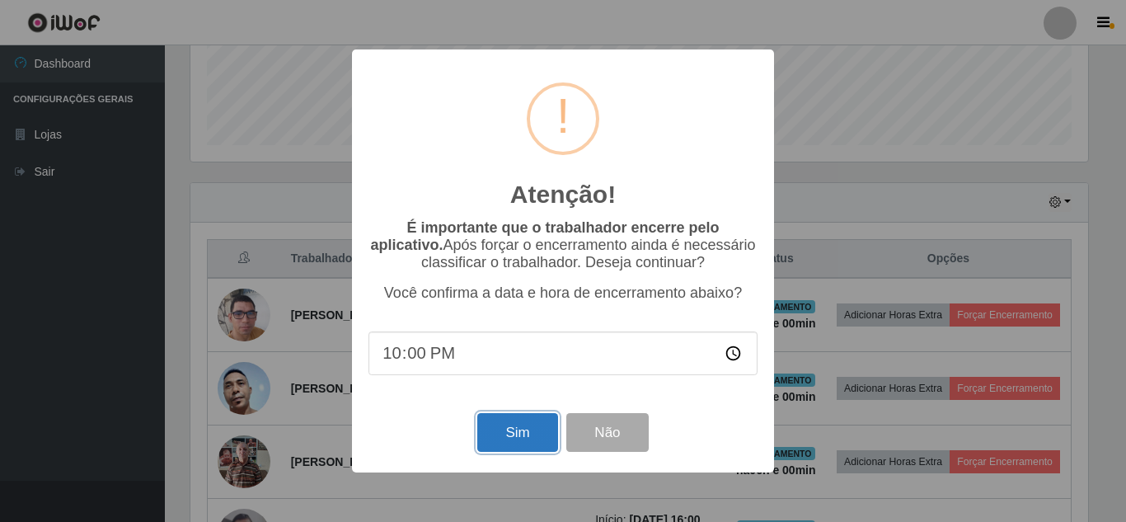
click at [504, 436] on button "Sim" at bounding box center [517, 432] width 80 height 39
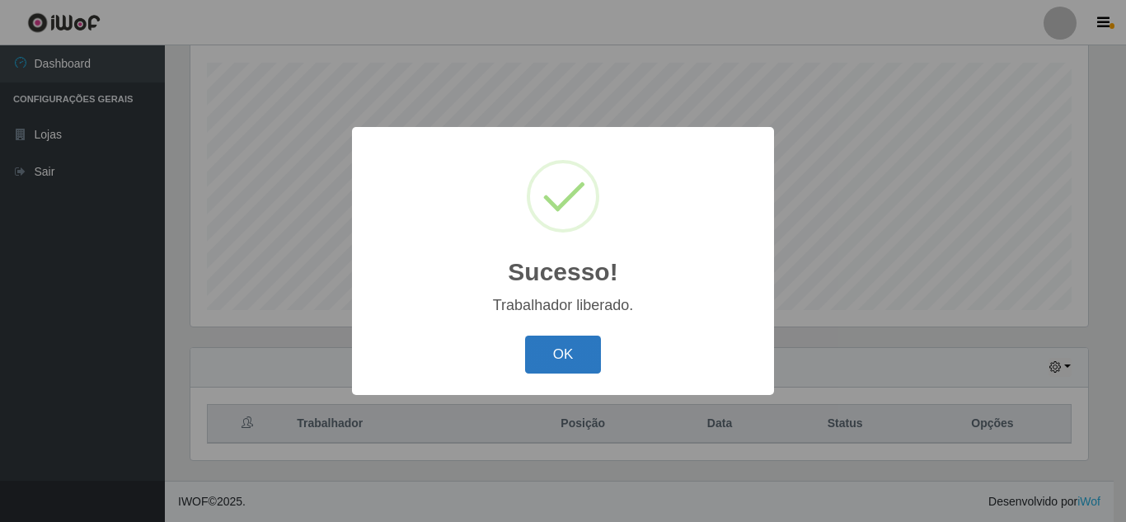
click at [594, 359] on button "OK" at bounding box center [563, 354] width 77 height 39
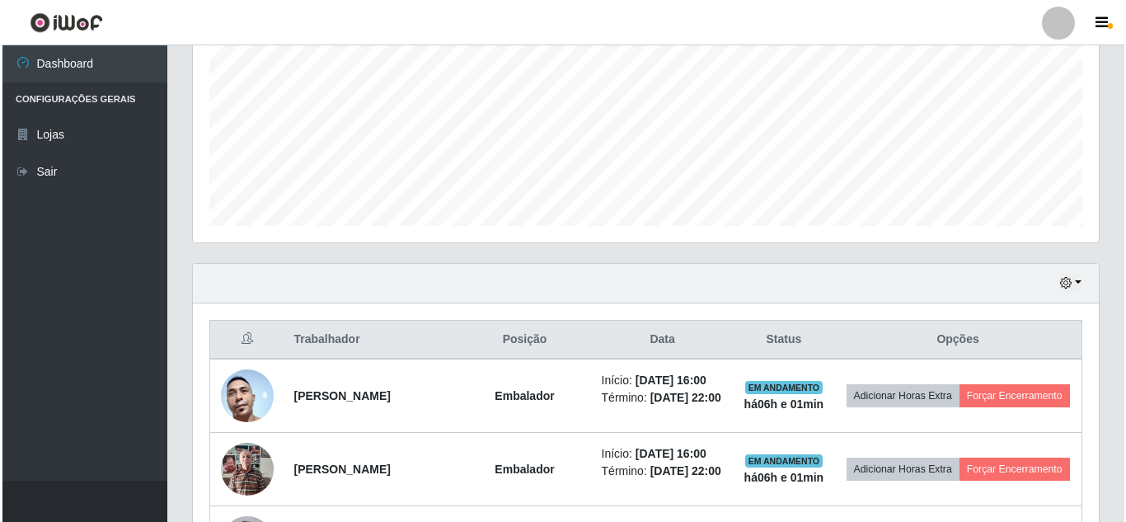
scroll to position [444, 0]
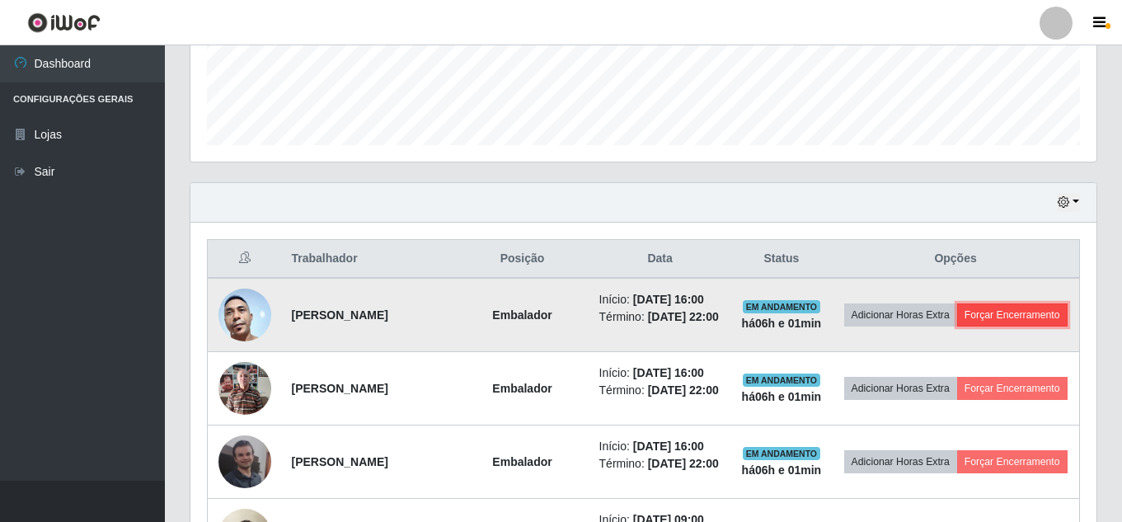
click at [957, 326] on button "Forçar Encerramento" at bounding box center [1012, 314] width 110 height 23
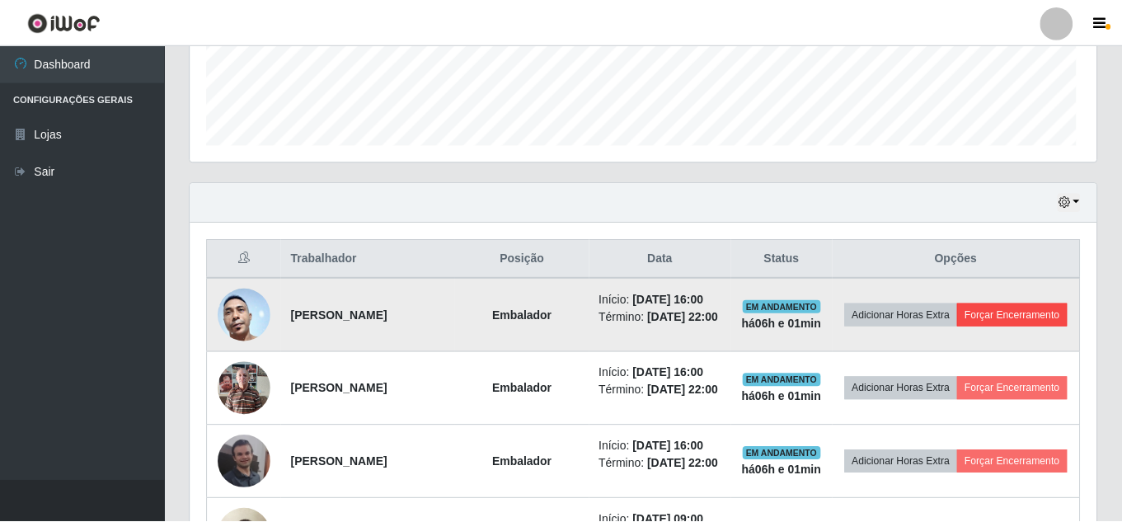
scroll to position [342, 897]
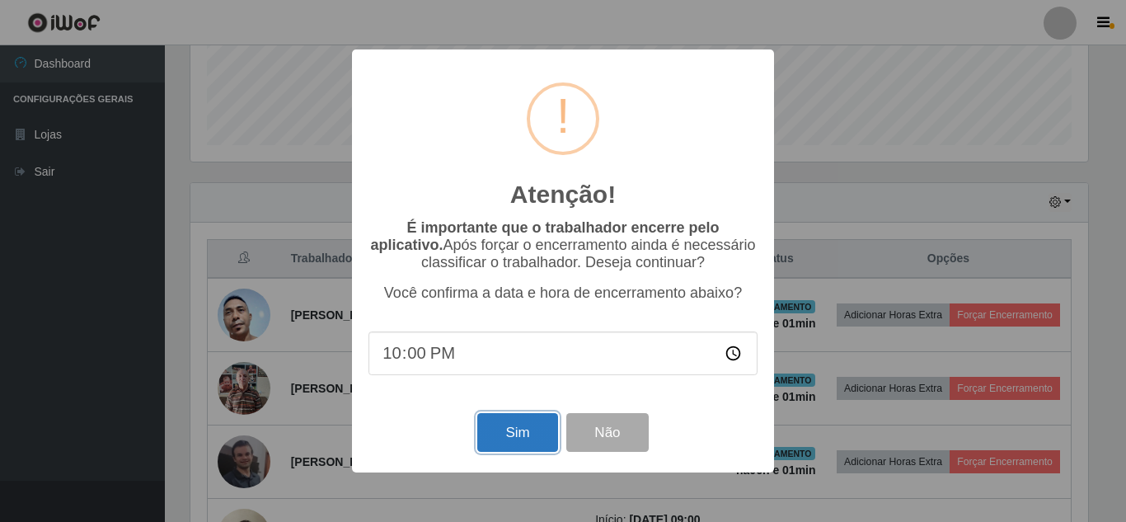
click at [538, 439] on button "Sim" at bounding box center [517, 432] width 80 height 39
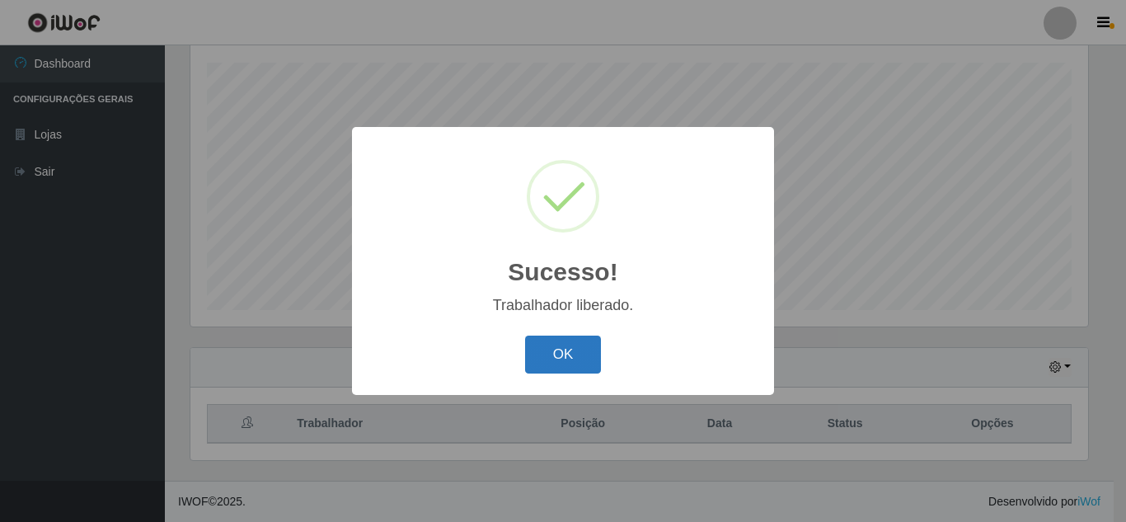
click at [583, 354] on button "OK" at bounding box center [563, 354] width 77 height 39
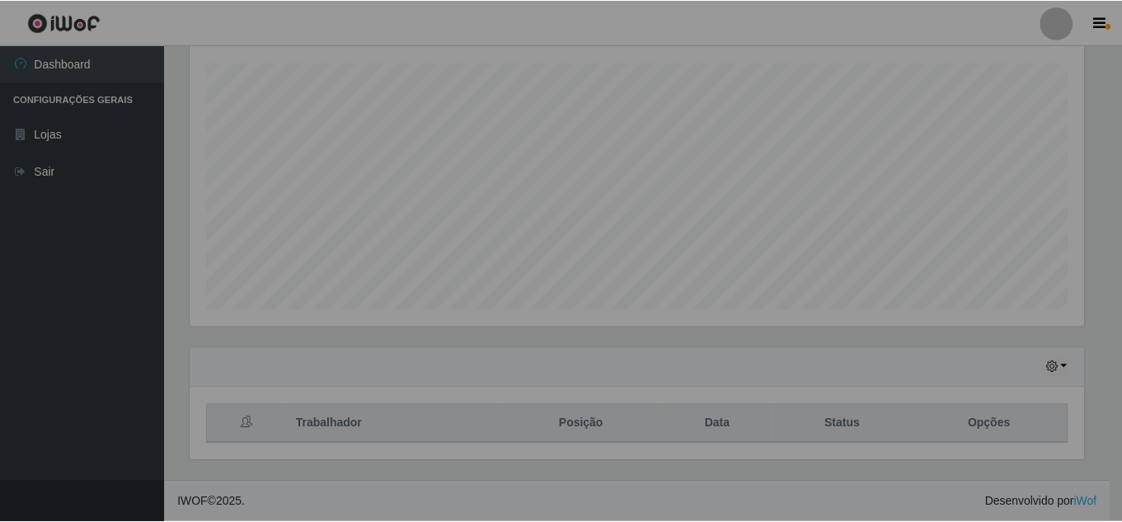
scroll to position [823751, 823188]
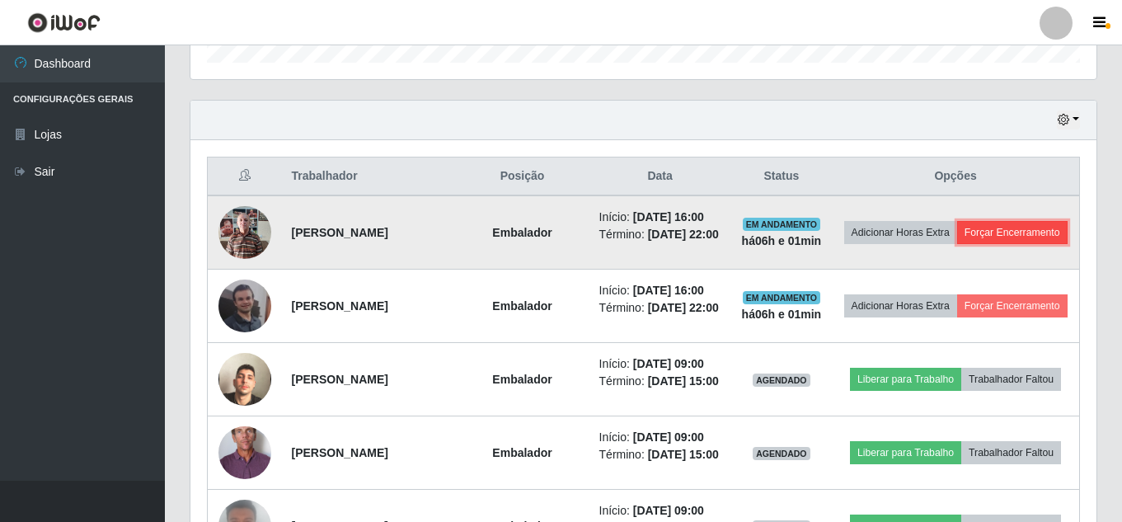
click at [957, 244] on button "Forçar Encerramento" at bounding box center [1012, 232] width 110 height 23
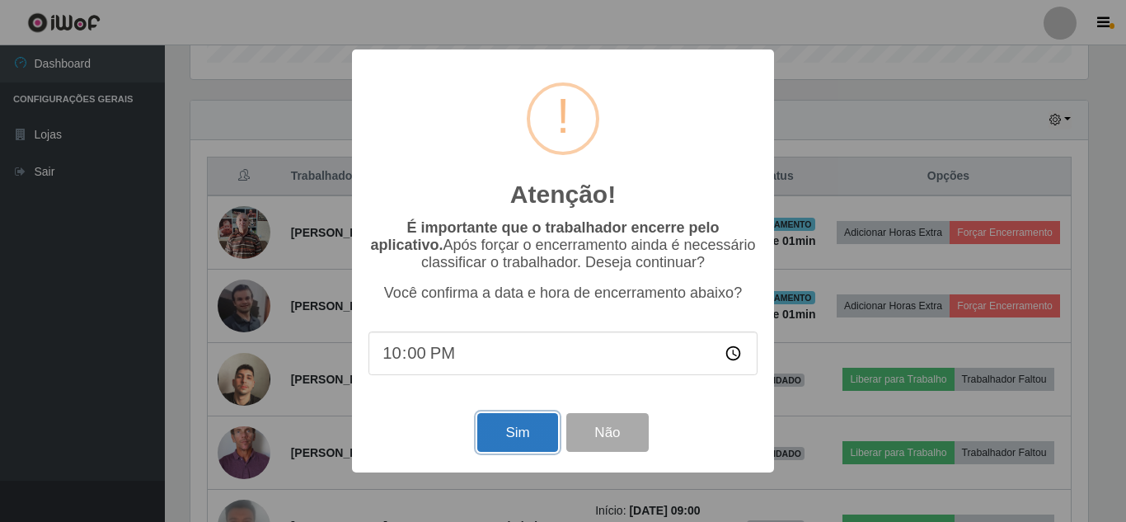
click at [513, 432] on button "Sim" at bounding box center [517, 432] width 80 height 39
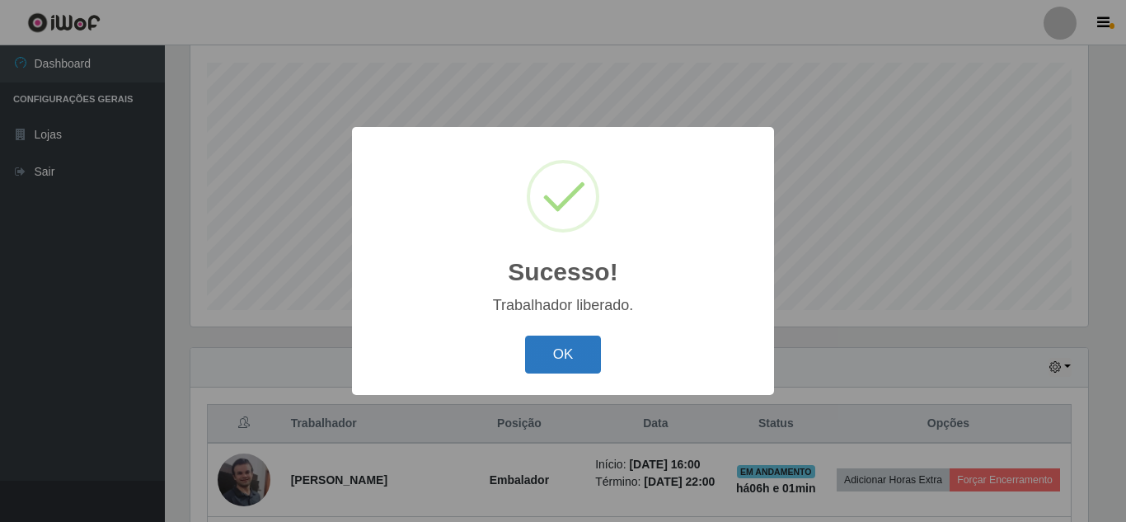
click at [550, 368] on button "OK" at bounding box center [563, 354] width 77 height 39
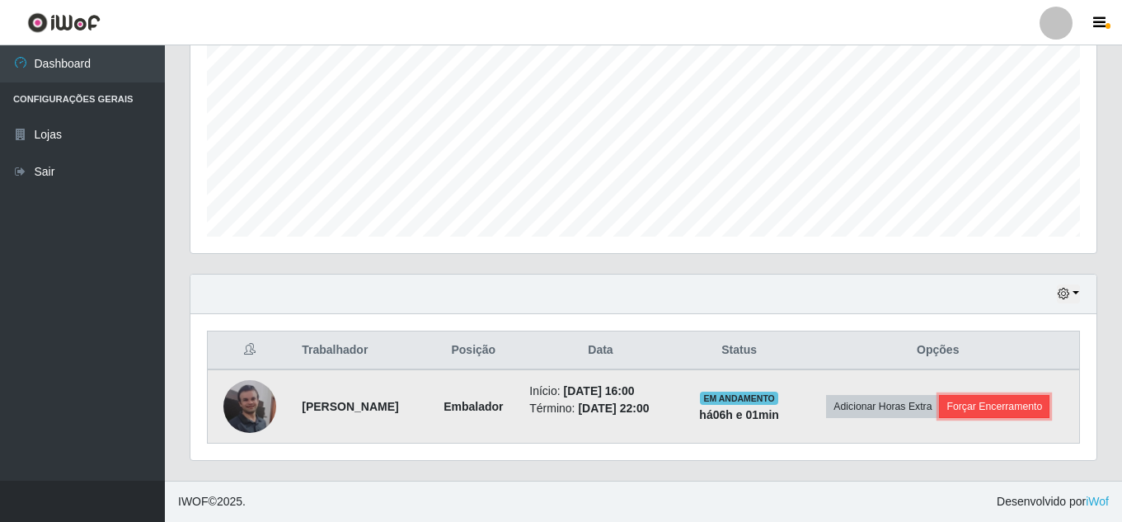
click at [962, 416] on button "Forçar Encerramento" at bounding box center [994, 406] width 110 height 23
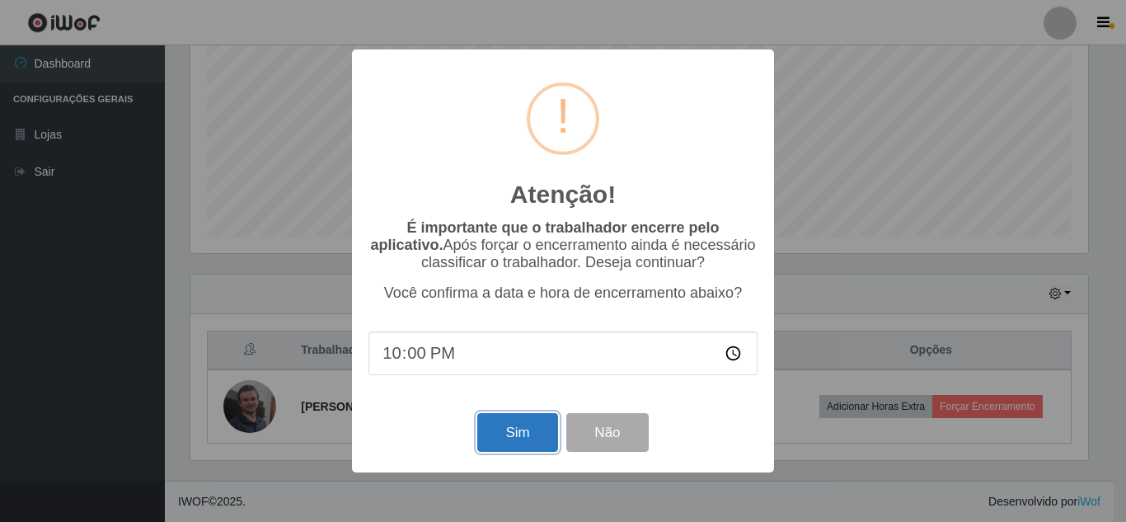
click at [535, 433] on button "Sim" at bounding box center [517, 432] width 80 height 39
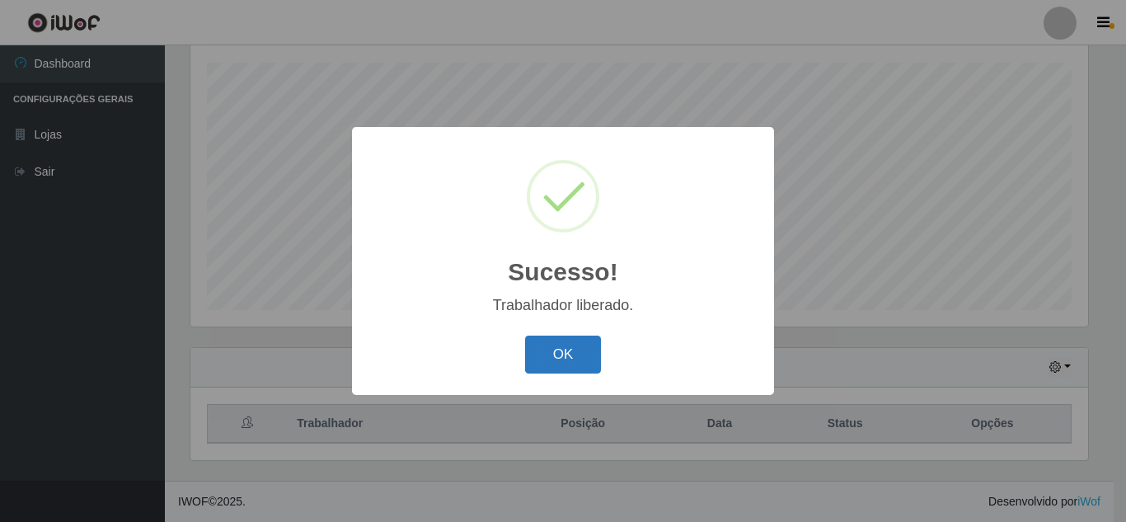
click at [585, 361] on button "OK" at bounding box center [563, 354] width 77 height 39
